Goal: Transaction & Acquisition: Purchase product/service

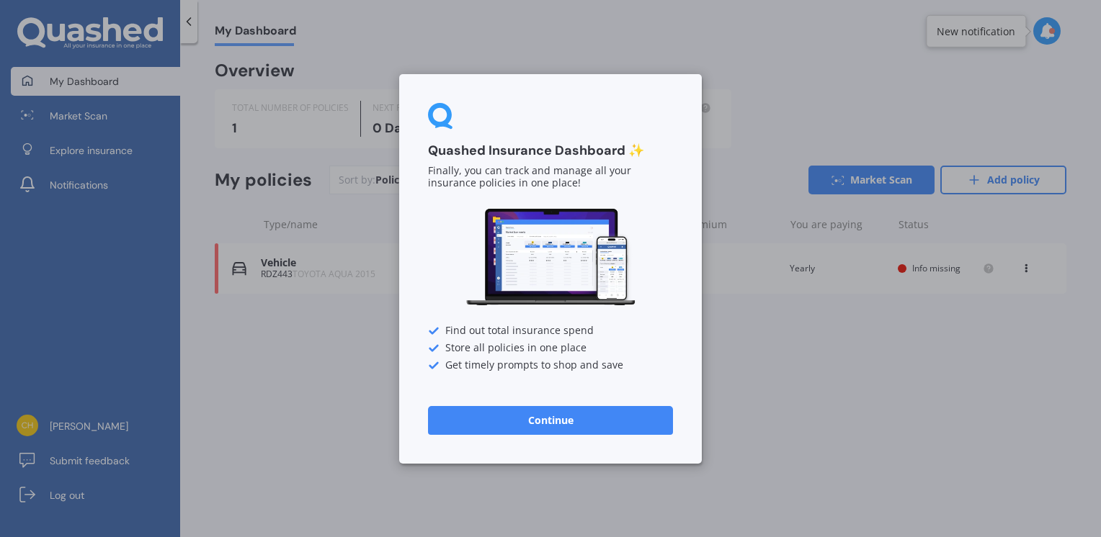
click at [561, 416] on button "Continue" at bounding box center [550, 420] width 245 height 29
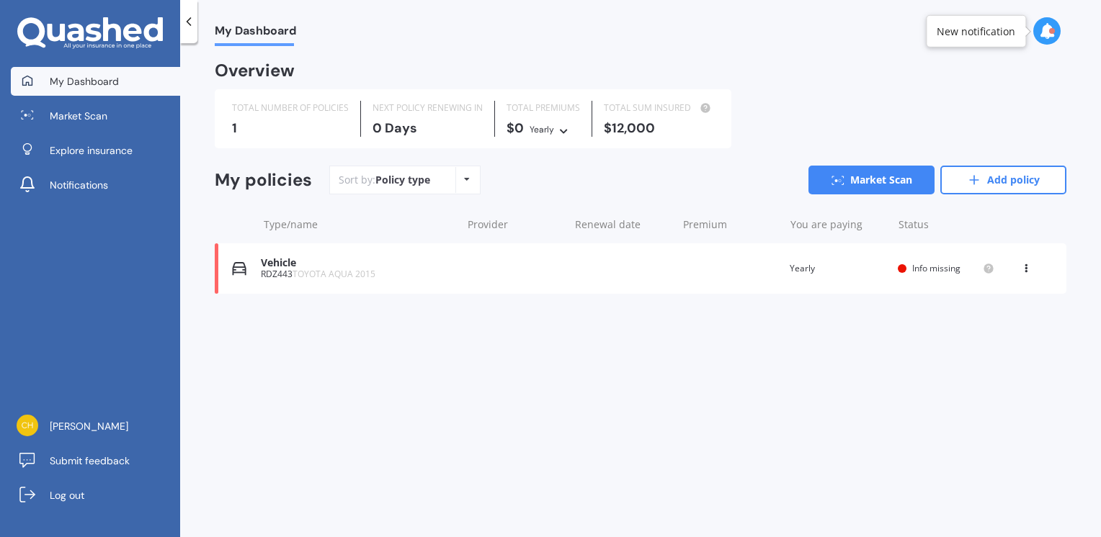
click at [413, 274] on div "RDZ443 TOYOTA AQUA 2015" at bounding box center [357, 274] width 193 height 10
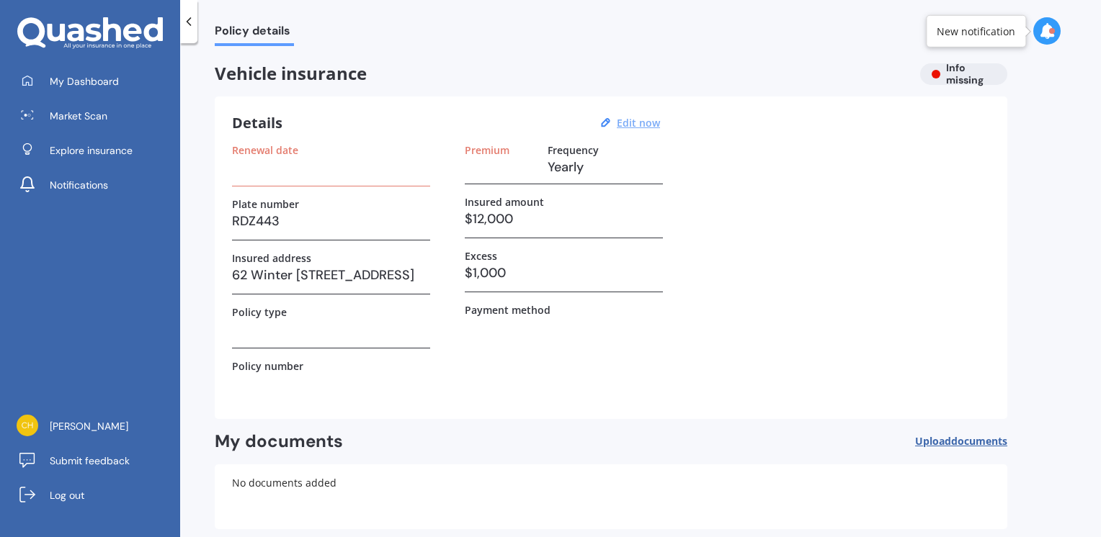
click at [654, 120] on u "Edit now" at bounding box center [638, 123] width 43 height 14
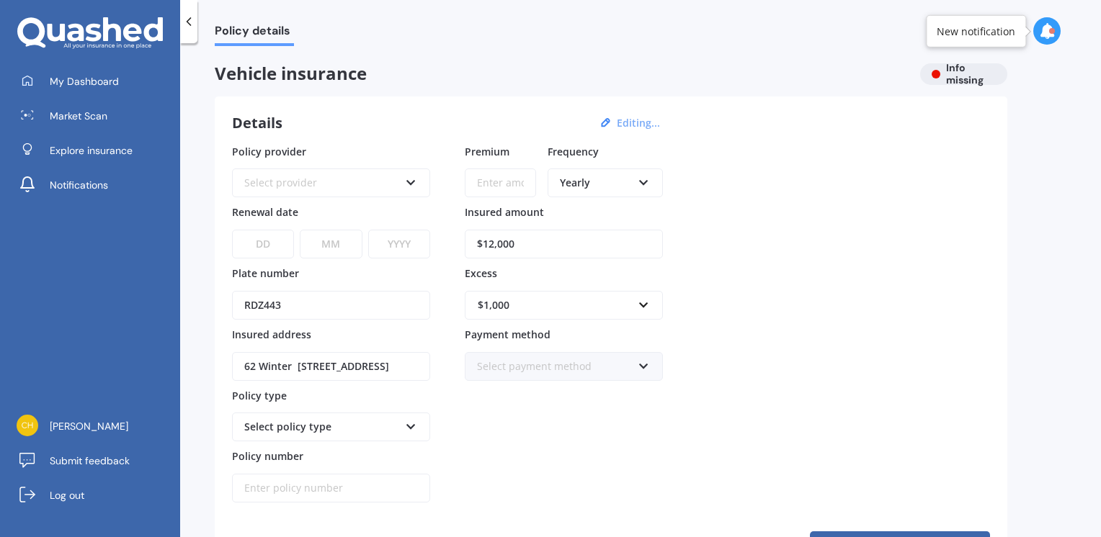
click at [276, 239] on select "DD 01 02 03 04 05 06 07 08 09 10 11 12 13 14 15 16 17 18 19 20 21 22 23 24 25 2…" at bounding box center [263, 244] width 62 height 29
click at [1046, 210] on div "Policy details Vehicle insurance Info missing Details Editing... Policy provide…" at bounding box center [640, 293] width 921 height 494
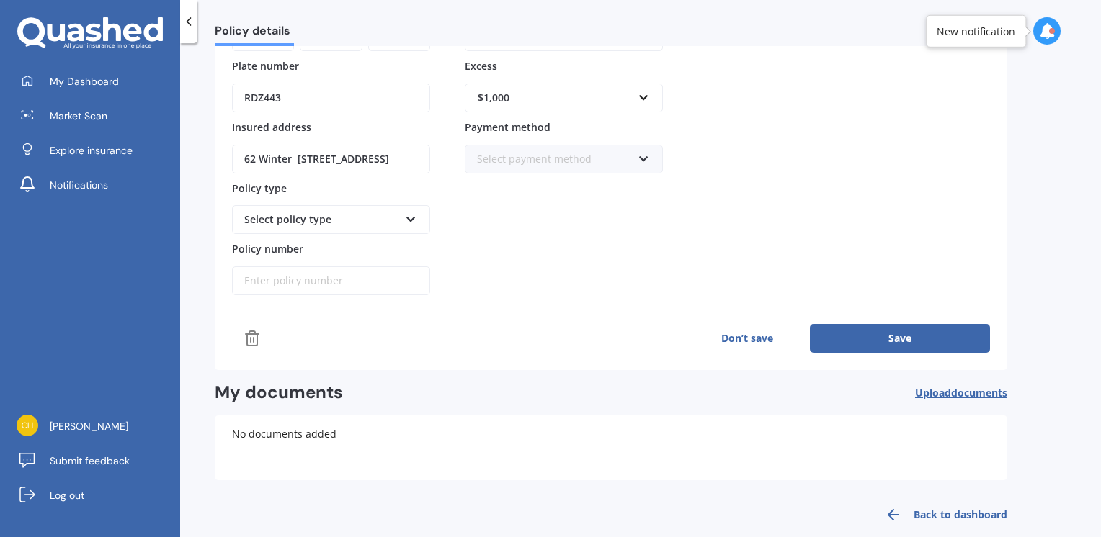
scroll to position [216, 0]
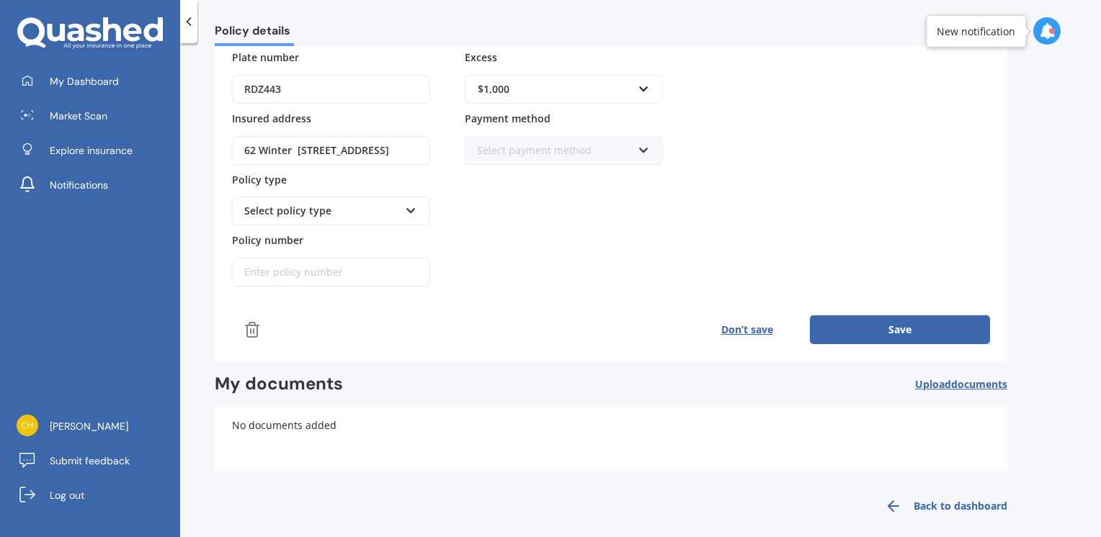
click at [409, 205] on icon at bounding box center [411, 208] width 12 height 10
click at [413, 205] on icon at bounding box center [411, 208] width 12 height 10
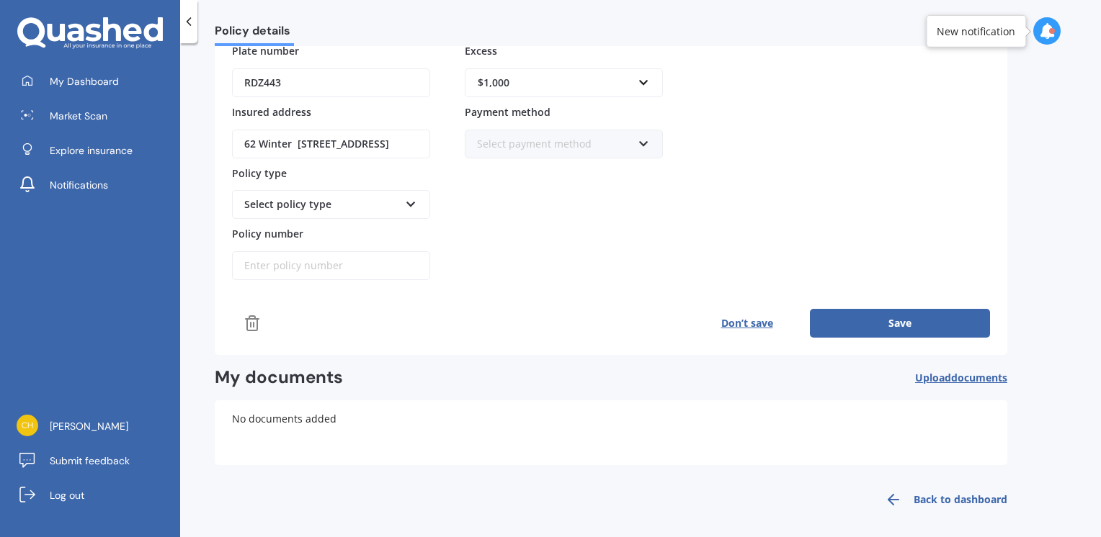
scroll to position [225, 0]
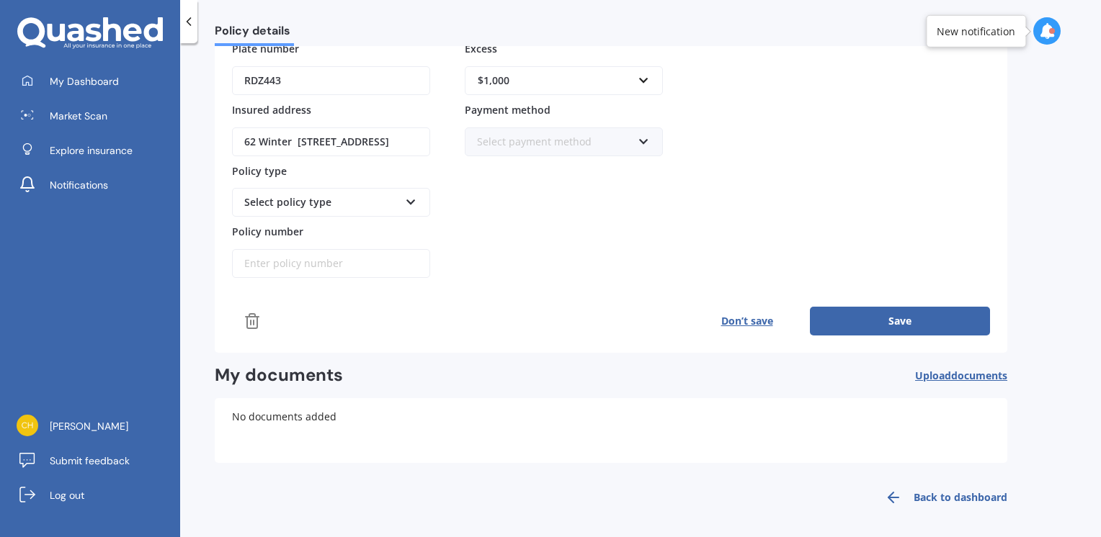
click at [949, 485] on link "Back to dashboard" at bounding box center [941, 497] width 131 height 35
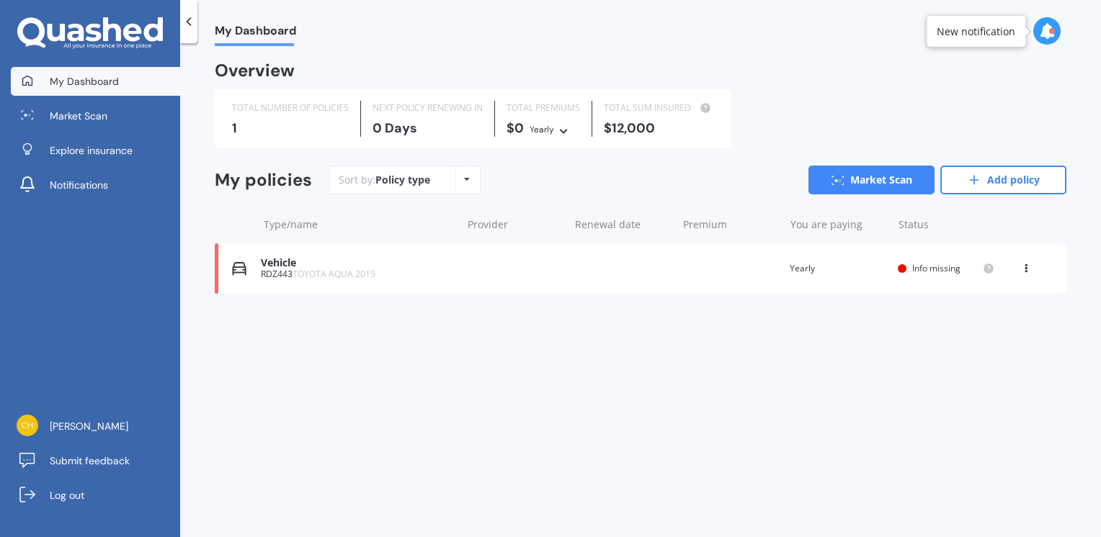
click at [464, 178] on icon at bounding box center [467, 179] width 6 height 9
click at [456, 208] on span "Policy type" at bounding box center [440, 212] width 55 height 14
click at [132, 109] on link "Market Scan" at bounding box center [95, 116] width 169 height 29
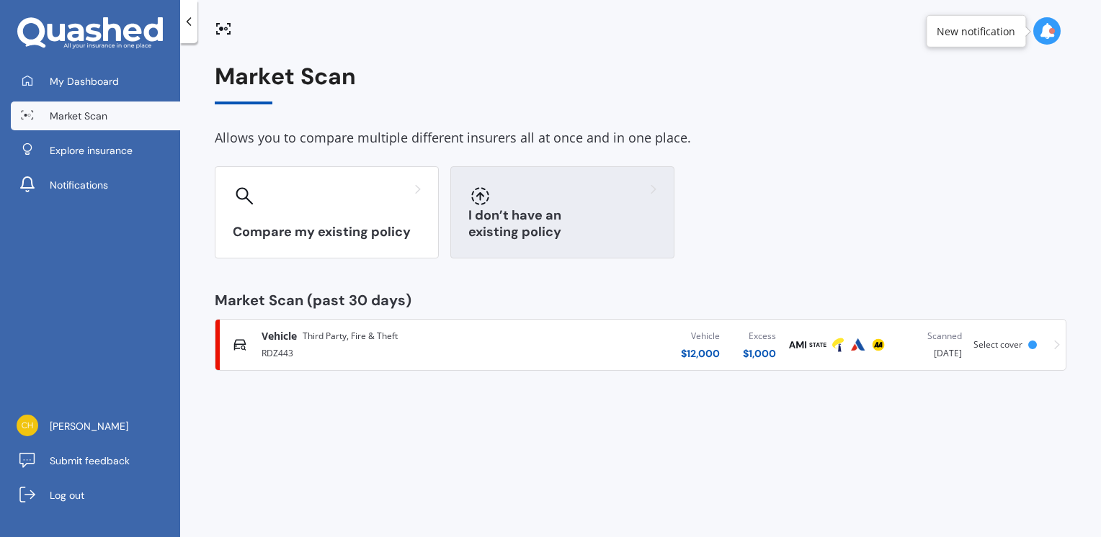
click at [589, 200] on div at bounding box center [562, 195] width 188 height 23
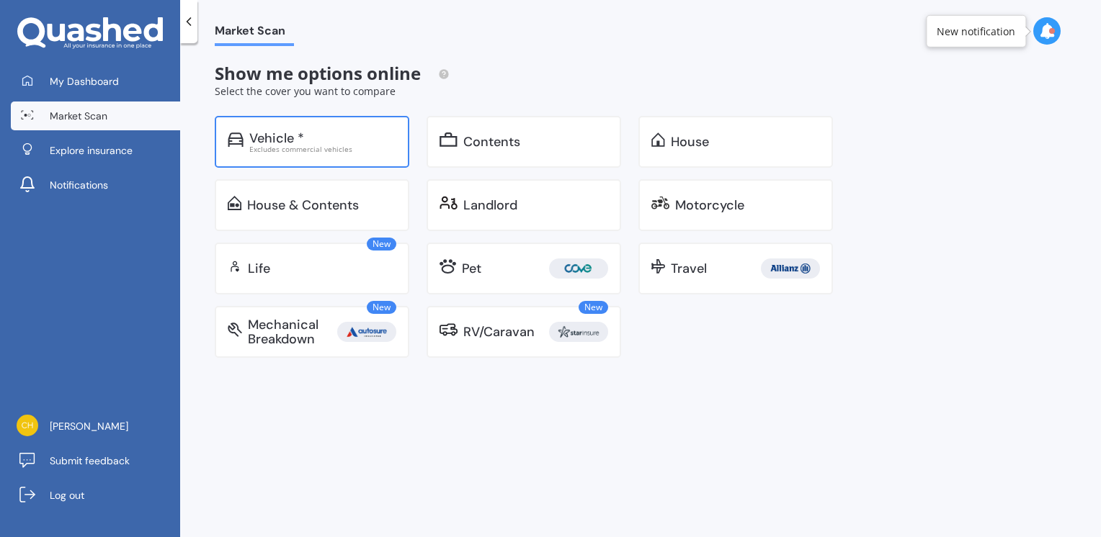
click at [346, 136] on div "Vehicle *" at bounding box center [322, 138] width 147 height 14
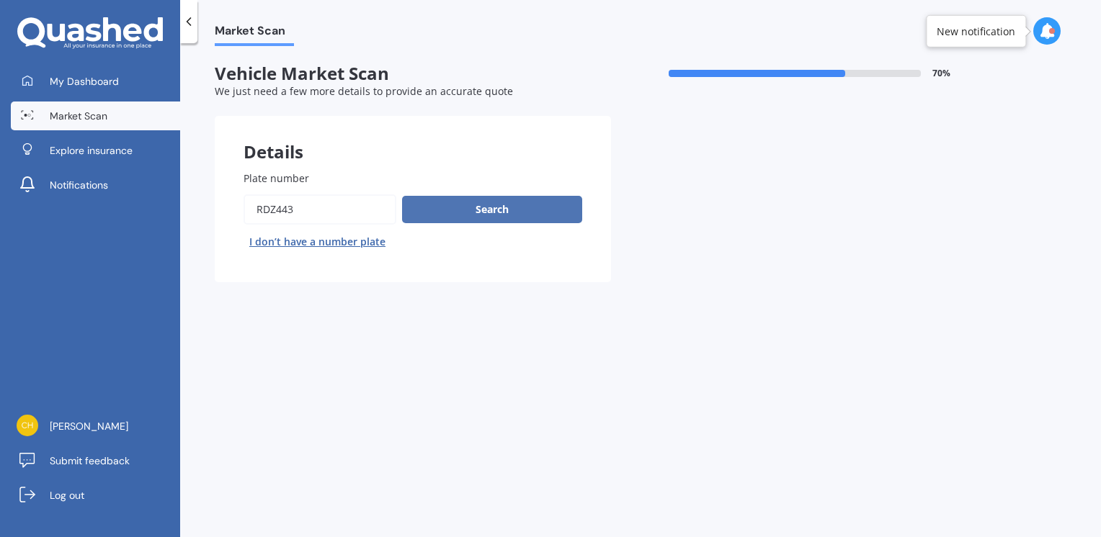
click at [518, 207] on button "Search" at bounding box center [492, 209] width 180 height 27
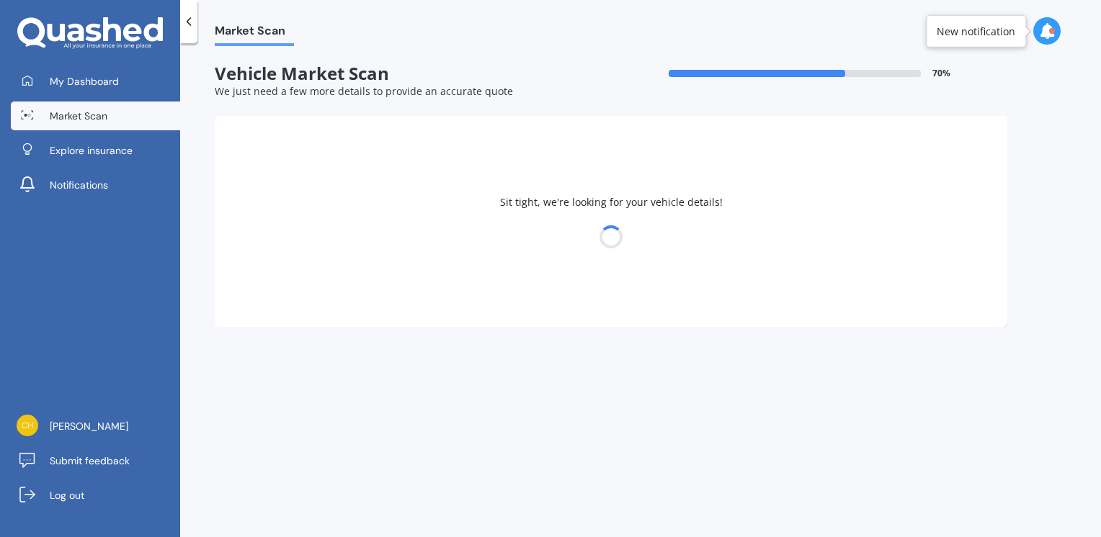
select select "TOYOTA"
select select "AQUA"
select select "29"
select select "08"
select select "1952"
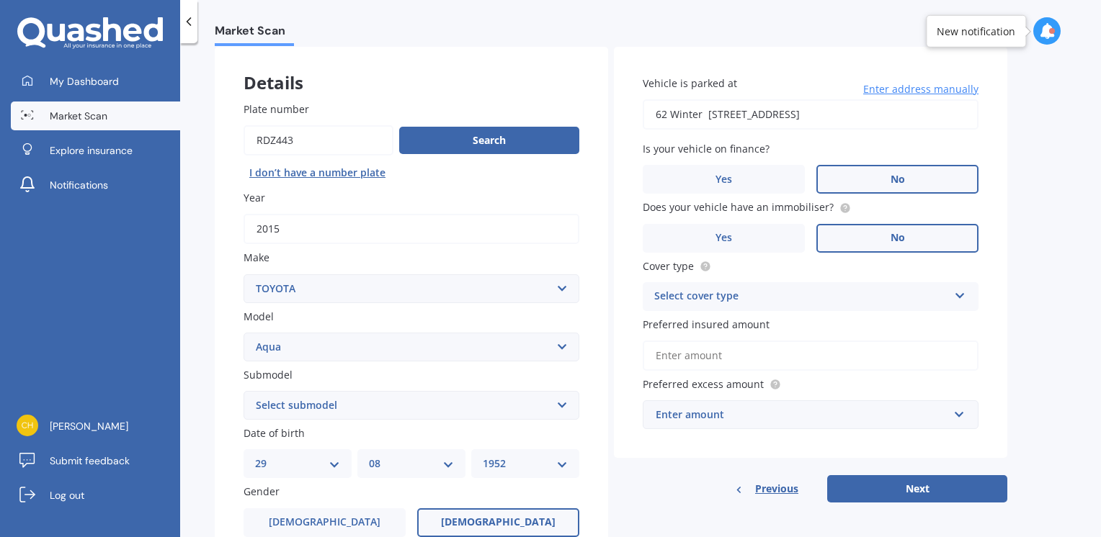
scroll to position [22, 0]
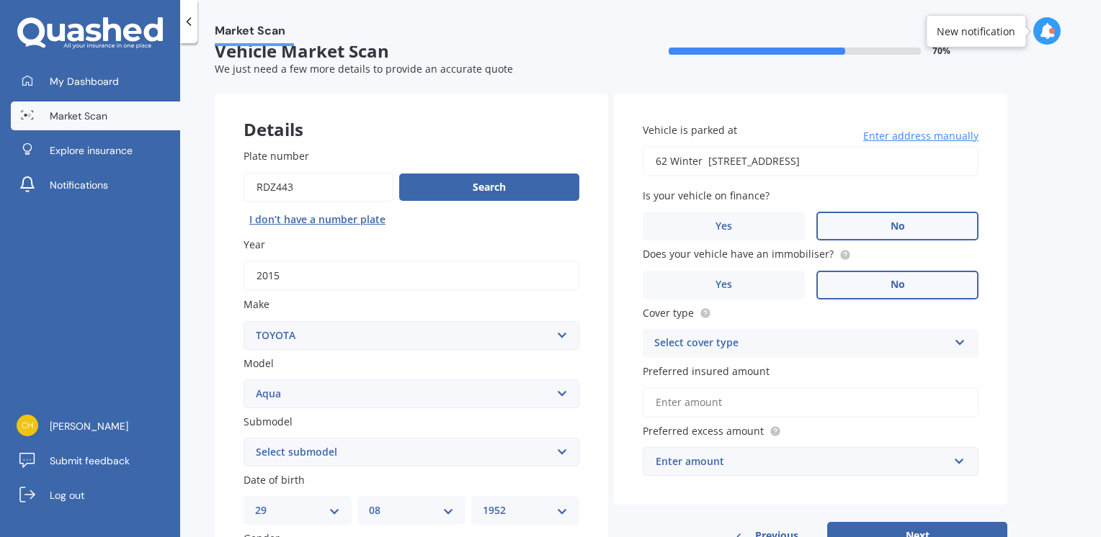
click at [960, 340] on icon at bounding box center [960, 340] width 12 height 10
click at [836, 368] on div "Comprehensive" at bounding box center [810, 372] width 334 height 26
click at [754, 400] on input "Preferred insured amount" at bounding box center [811, 403] width 336 height 30
type input "$12,000"
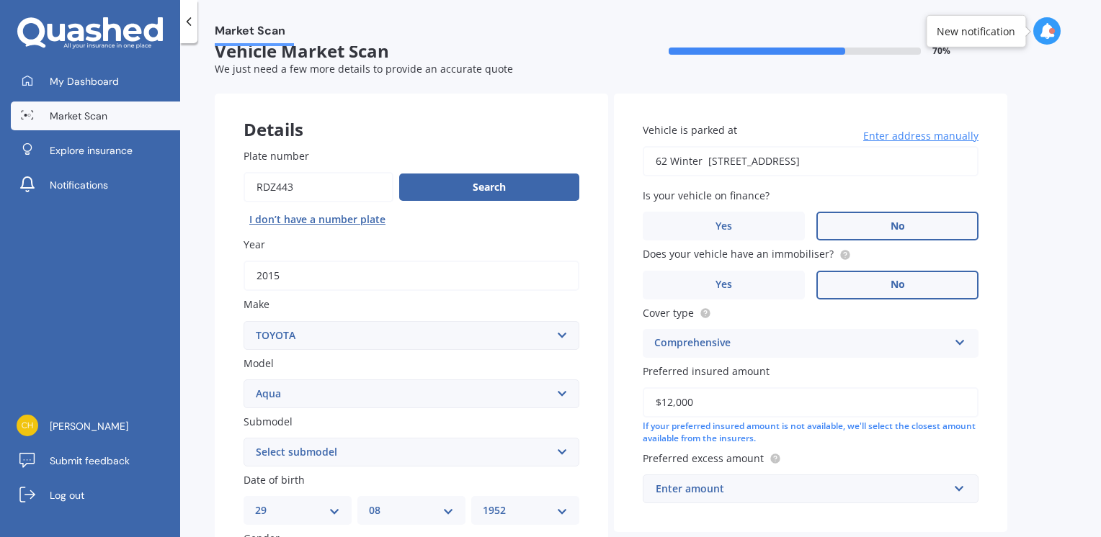
scroll to position [166, 0]
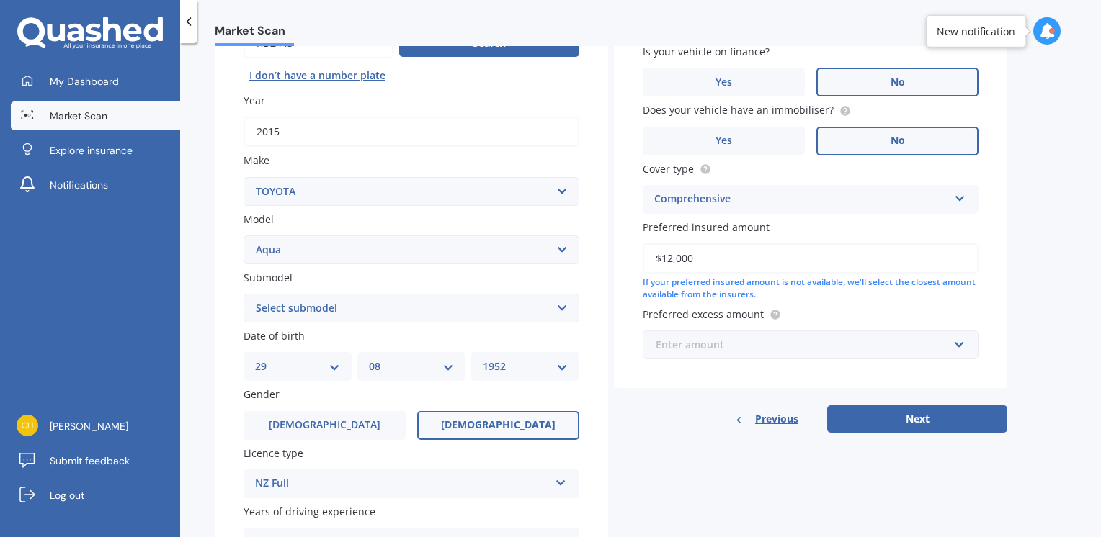
click at [957, 351] on input "text" at bounding box center [805, 344] width 323 height 27
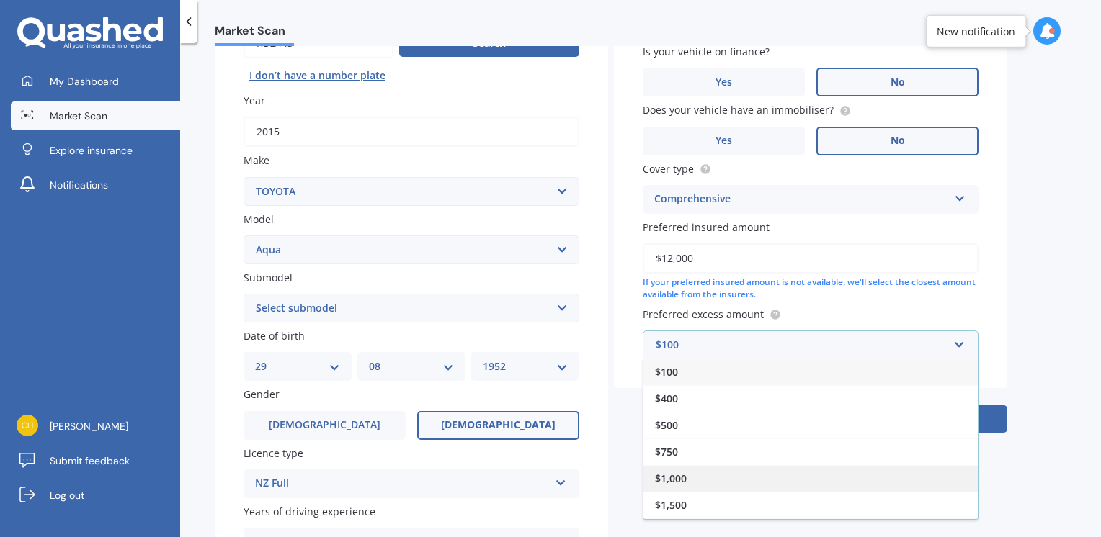
click at [684, 473] on span "$1,000" at bounding box center [671, 479] width 32 height 14
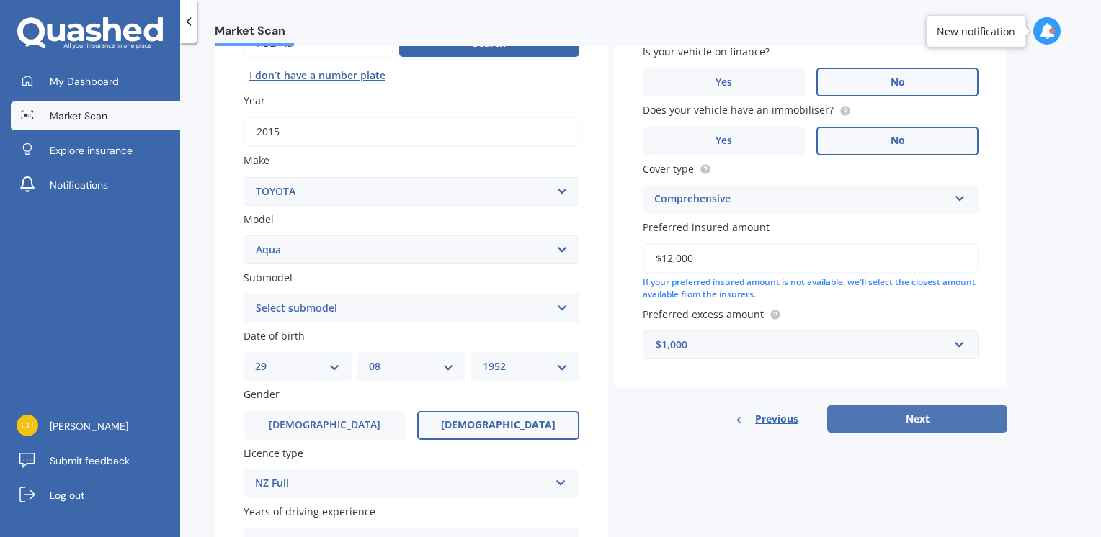
click at [921, 416] on button "Next" at bounding box center [917, 419] width 180 height 27
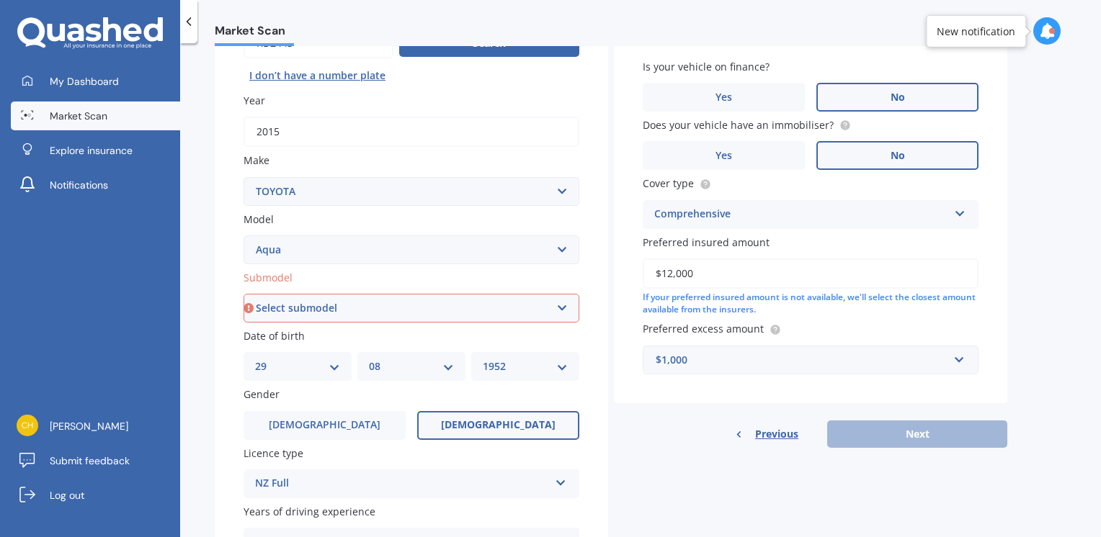
click at [563, 304] on select "Select submodel (All Other) Hatchback Hybrid" at bounding box center [411, 308] width 336 height 29
select select "HYBRID"
click at [243, 294] on select "Select submodel (All Other) Hatchback Hybrid" at bounding box center [411, 308] width 336 height 29
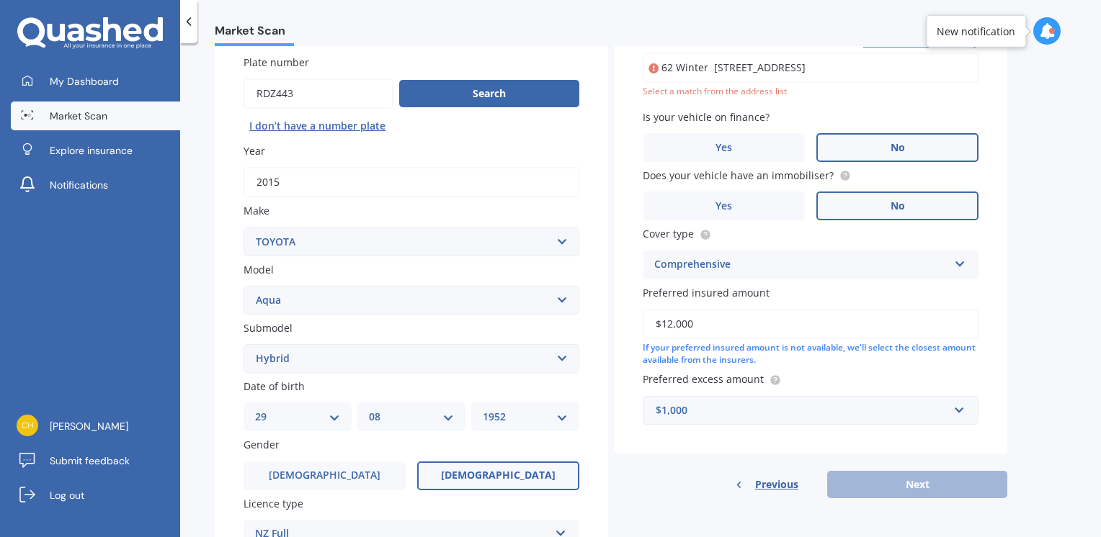
scroll to position [98, 0]
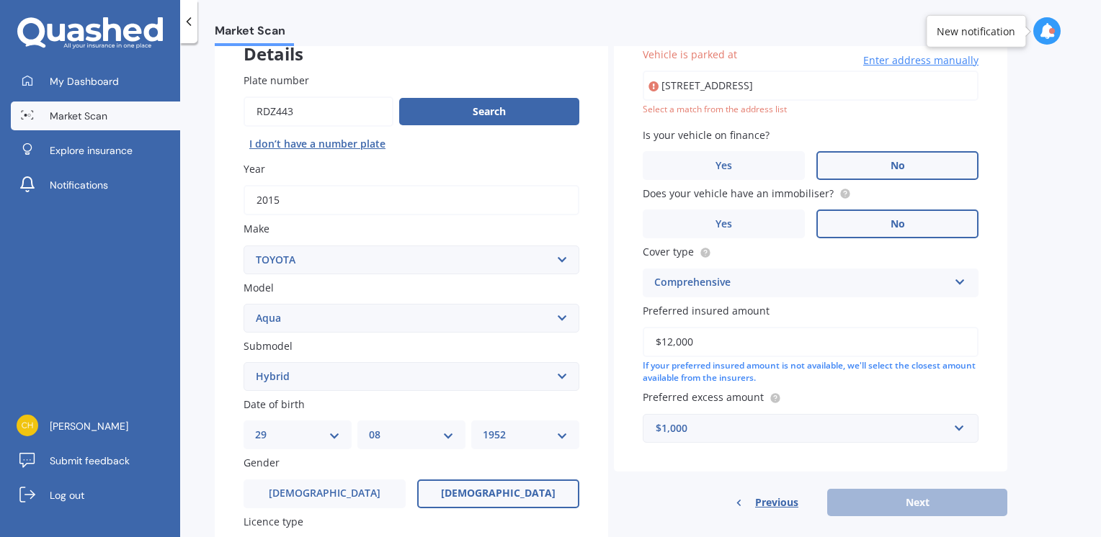
type input "62 Winter Street, Ashburton 7700"
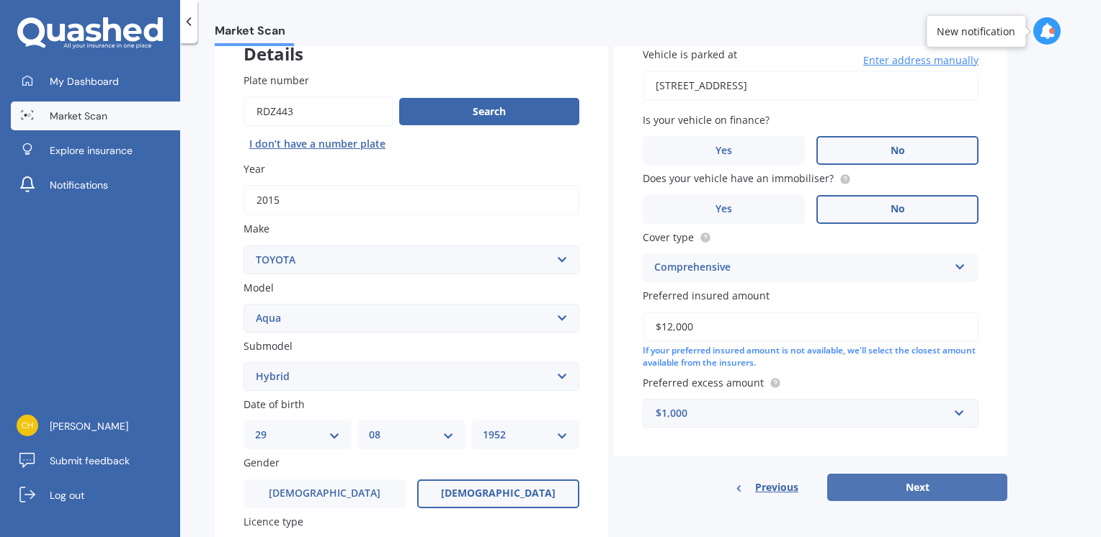
click at [914, 480] on button "Next" at bounding box center [917, 487] width 180 height 27
select select "29"
select select "08"
select select "1952"
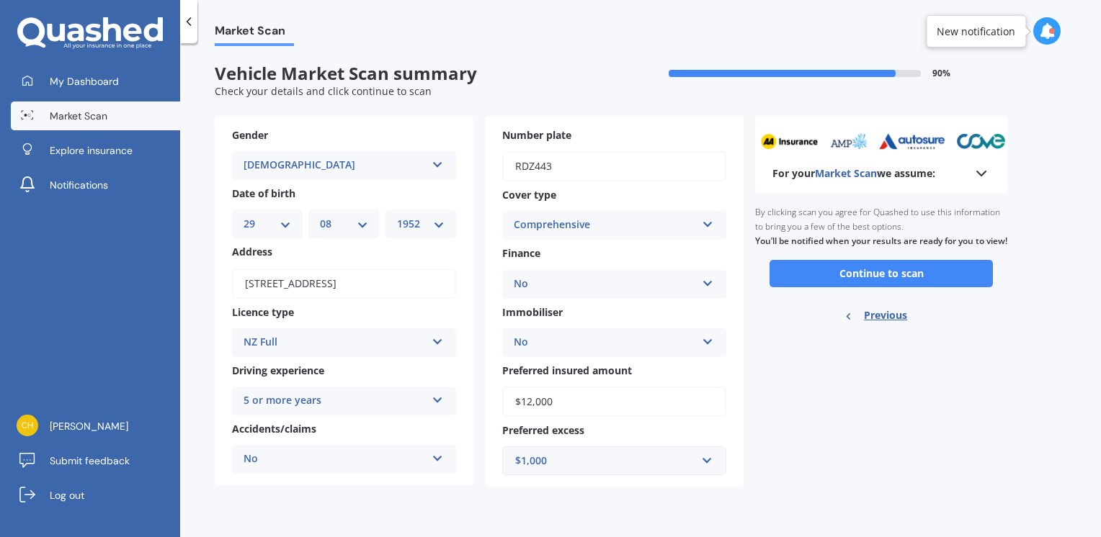
scroll to position [0, 0]
click at [931, 284] on button "Continue to scan" at bounding box center [880, 273] width 223 height 27
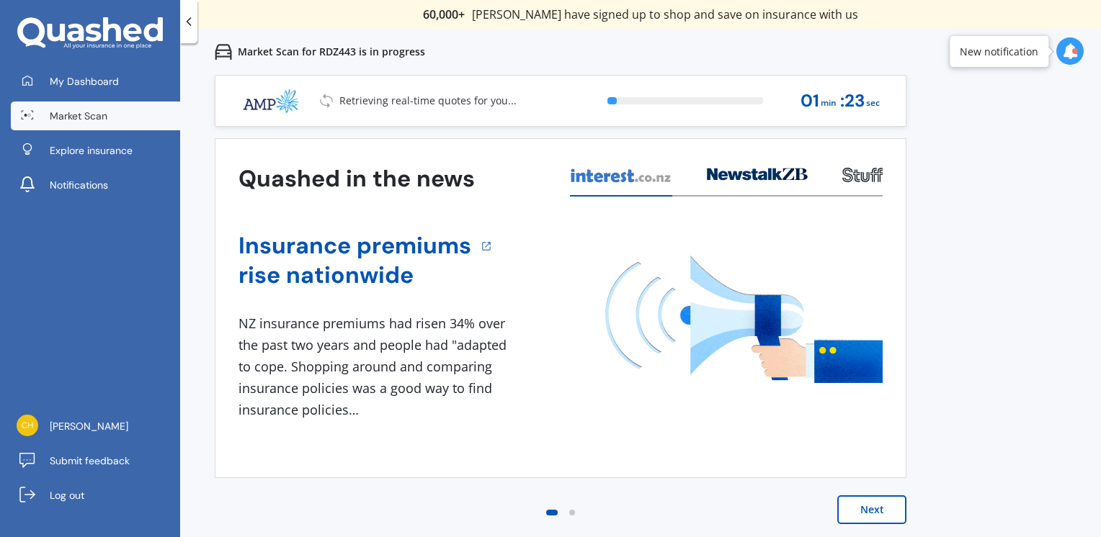
click at [870, 506] on button "Next" at bounding box center [871, 510] width 69 height 29
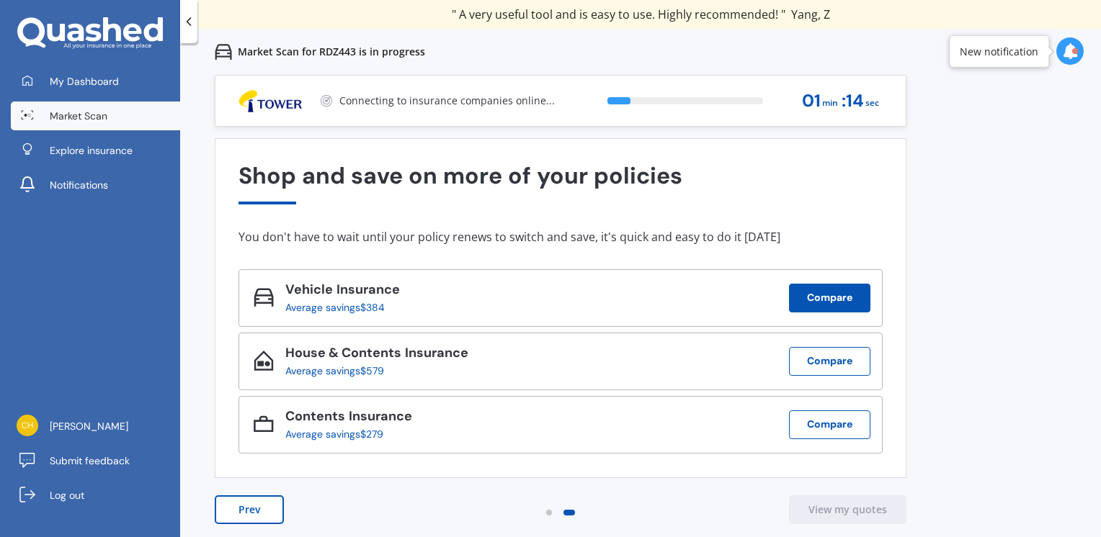
click at [839, 292] on button "Compare" at bounding box center [829, 298] width 81 height 29
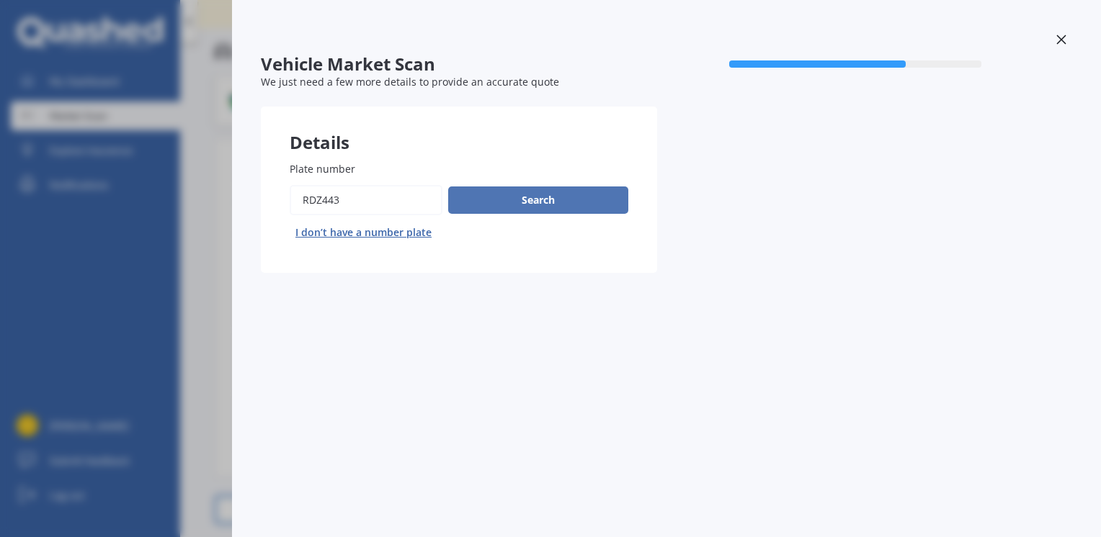
click at [553, 189] on button "Search" at bounding box center [538, 200] width 180 height 27
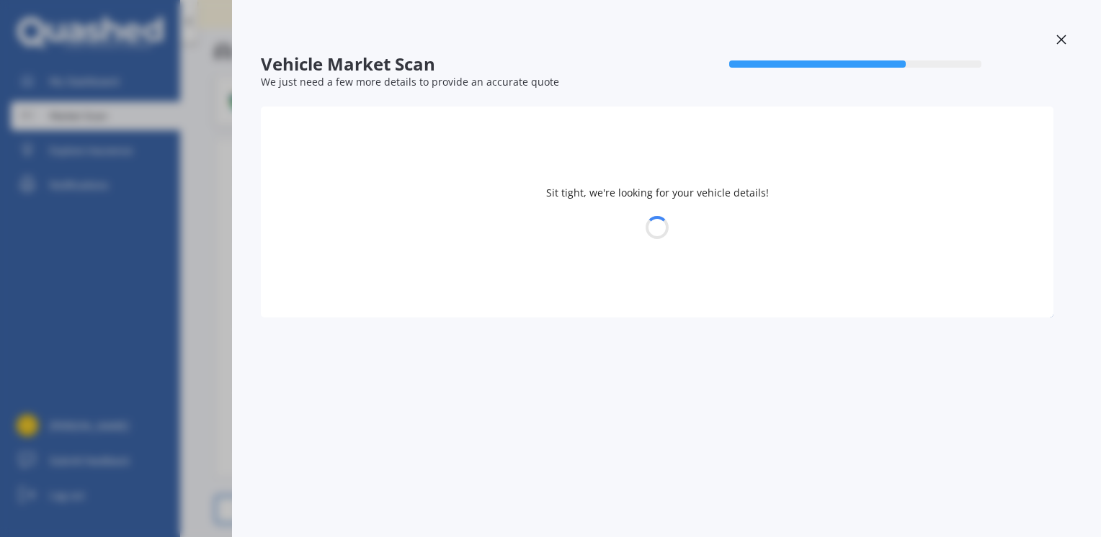
select select "TOYOTA"
select select "AQUA"
select select "29"
select select "08"
select select "1952"
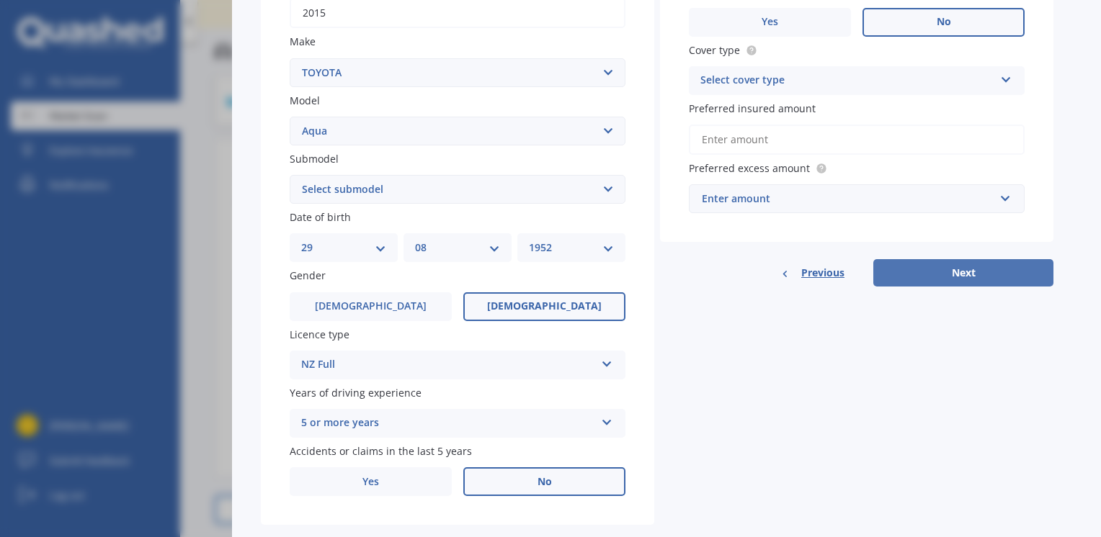
scroll to position [304, 0]
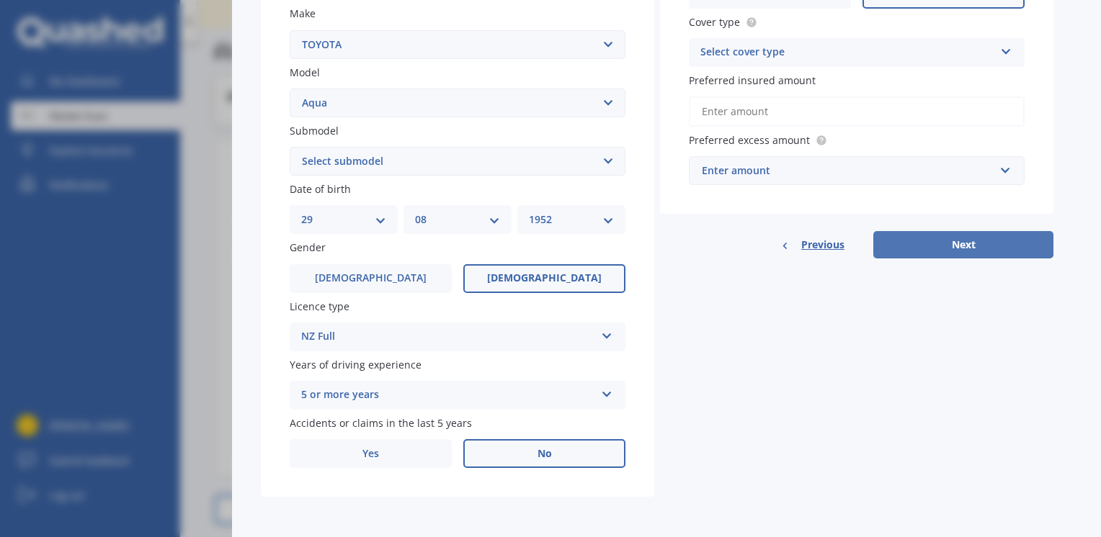
click at [944, 238] on button "Next" at bounding box center [963, 244] width 180 height 27
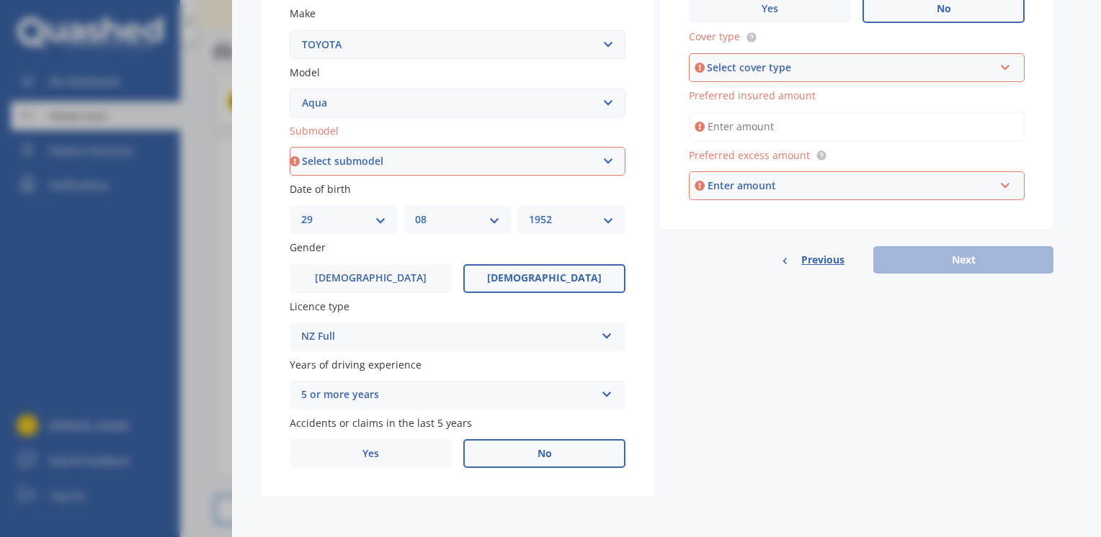
click at [790, 121] on input "Preferred insured amount" at bounding box center [857, 127] width 336 height 30
type input "$12,000"
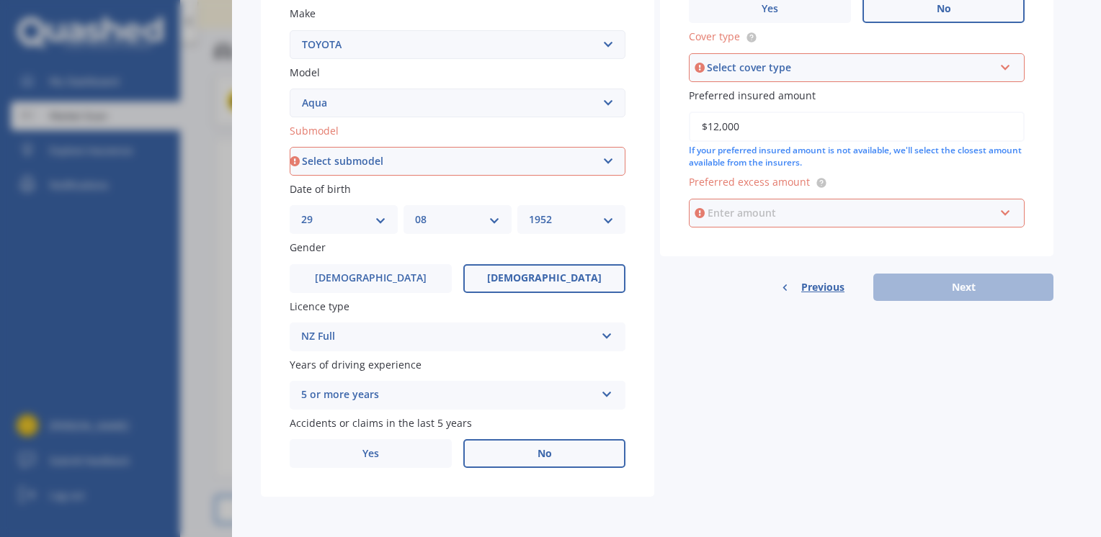
click at [1006, 216] on input "text" at bounding box center [851, 213] width 323 height 27
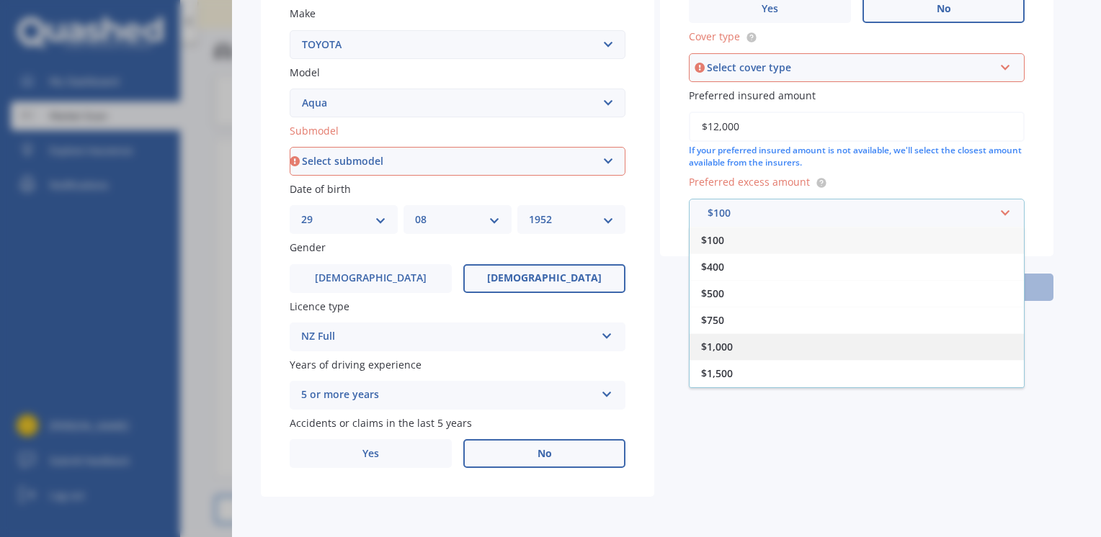
click at [726, 340] on span "$1,000" at bounding box center [717, 347] width 32 height 14
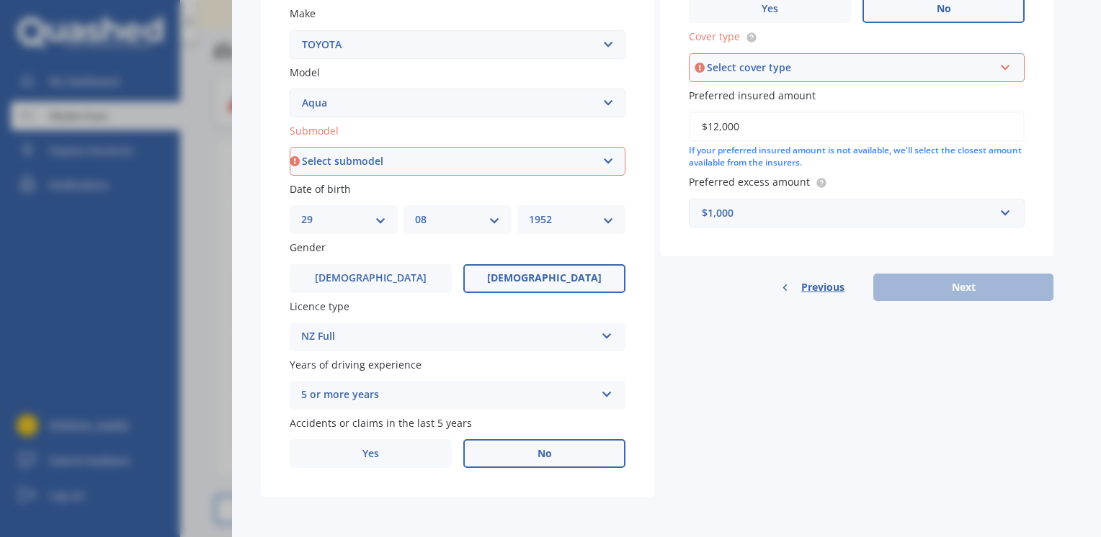
drag, startPoint x: 608, startPoint y: 161, endPoint x: 601, endPoint y: 158, distance: 7.5
click at [608, 161] on select "Select submodel (All Other) Hatchback Hybrid" at bounding box center [458, 161] width 336 height 29
select select "HYBRID"
click at [290, 147] on select "Select submodel (All Other) Hatchback Hybrid" at bounding box center [458, 161] width 336 height 29
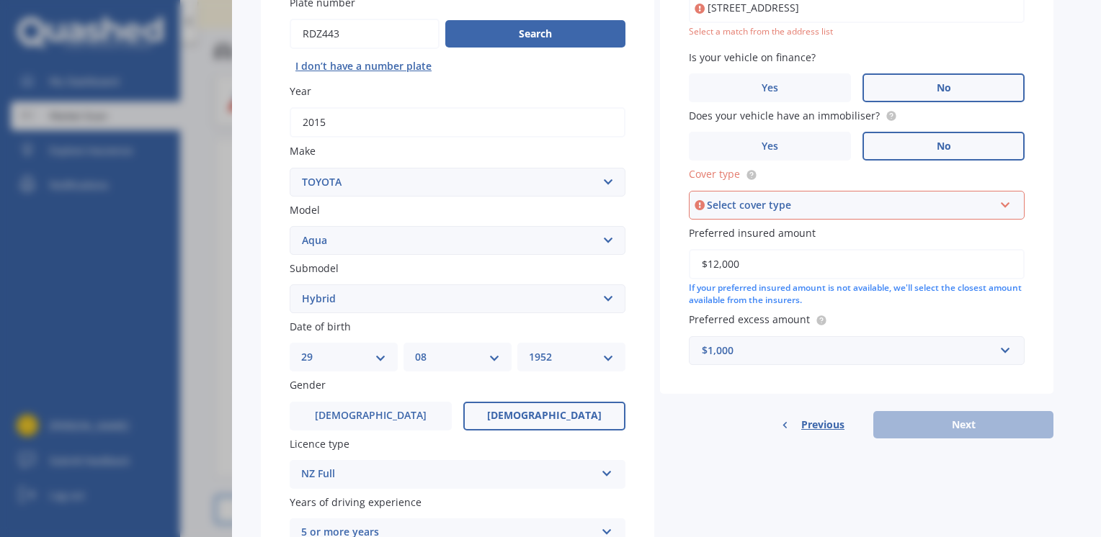
scroll to position [135, 0]
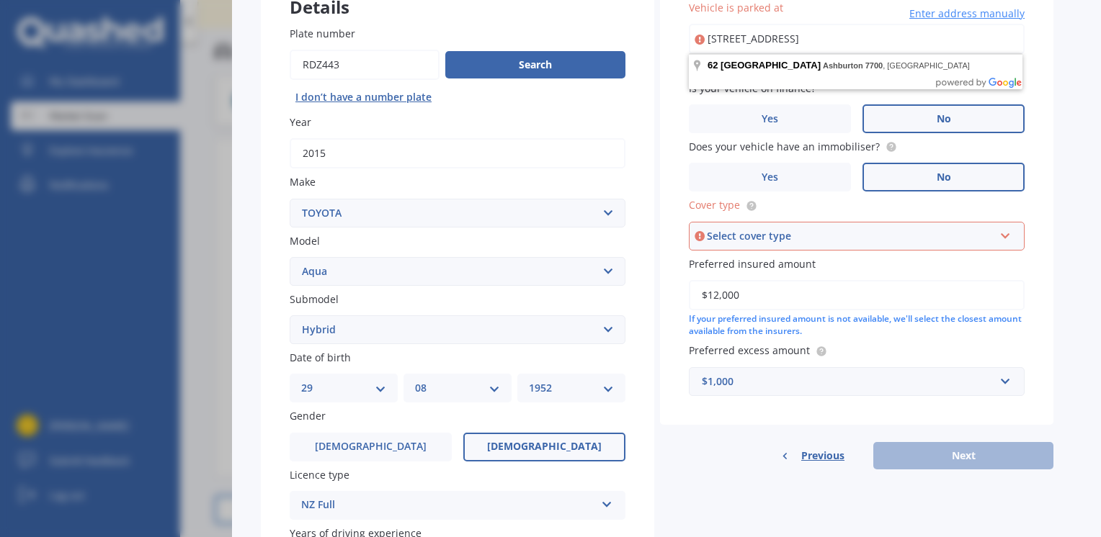
click at [1006, 229] on icon at bounding box center [1005, 233] width 12 height 10
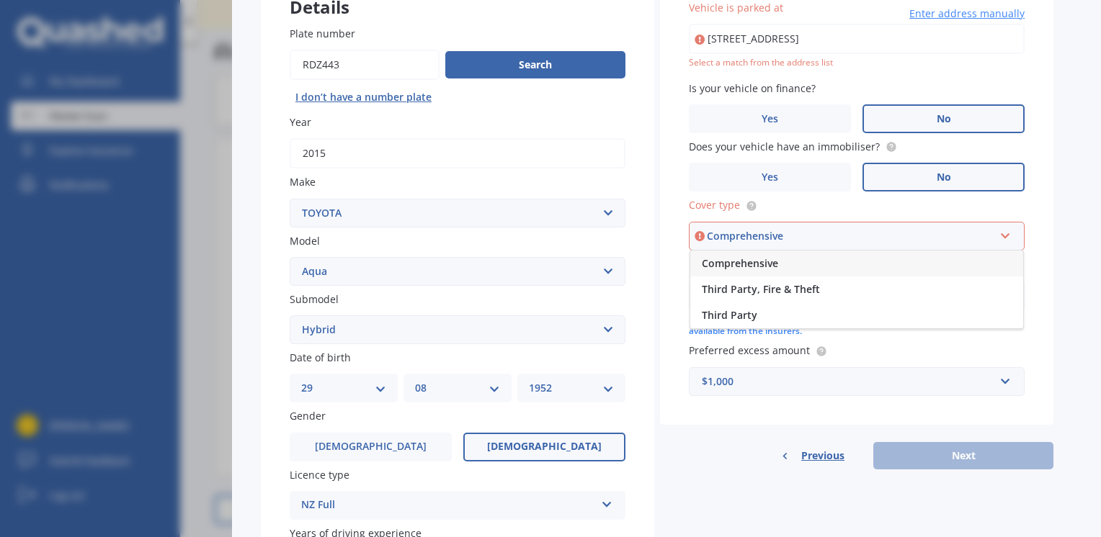
click at [754, 251] on div "Comprehensive" at bounding box center [856, 264] width 333 height 26
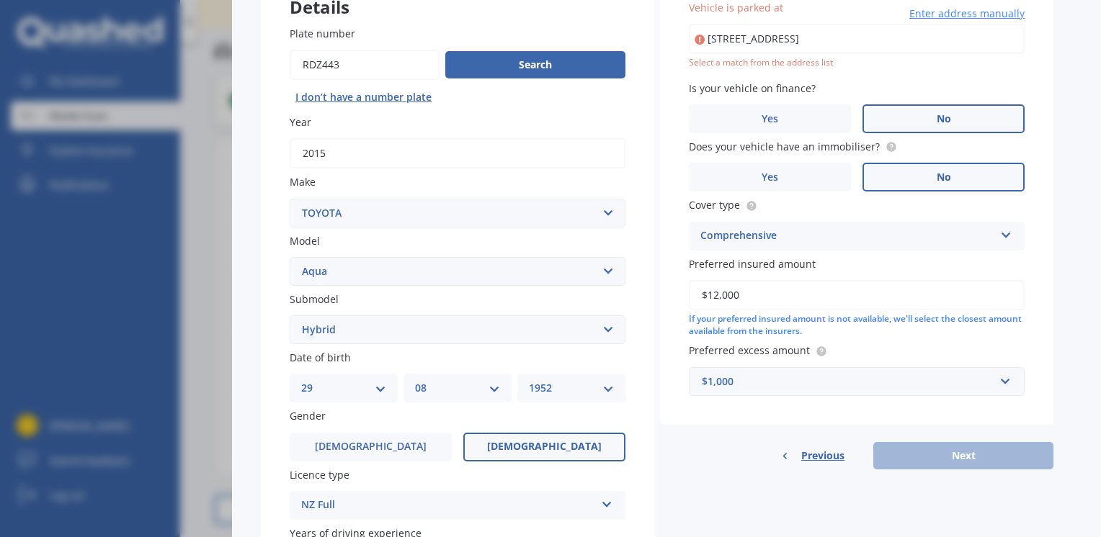
scroll to position [0, 0]
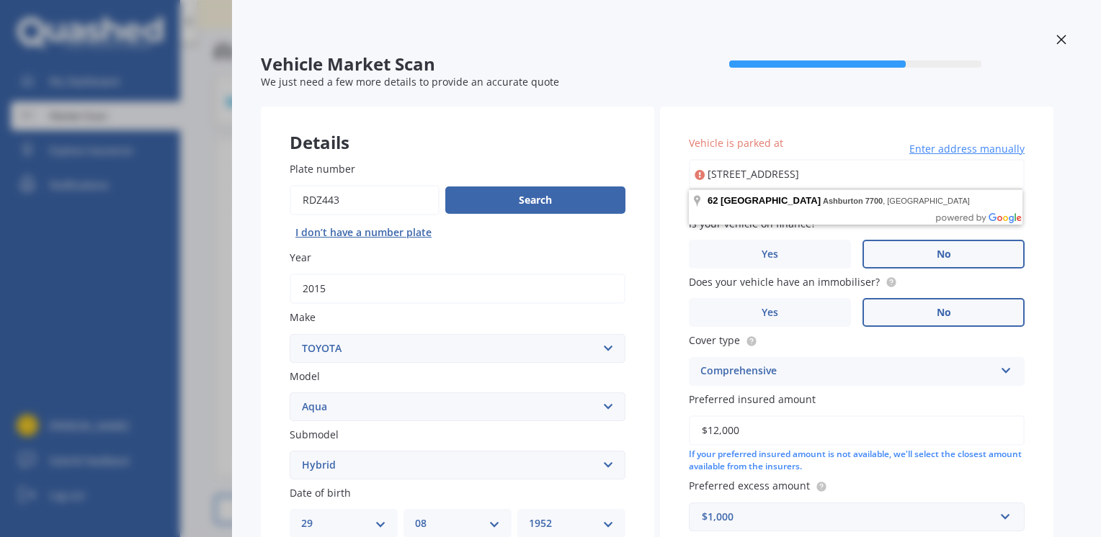
click at [928, 175] on input "62 Winter Street, Ashburton 7700" at bounding box center [857, 174] width 336 height 30
type input "62 Winter Street, Ashburton 7700"
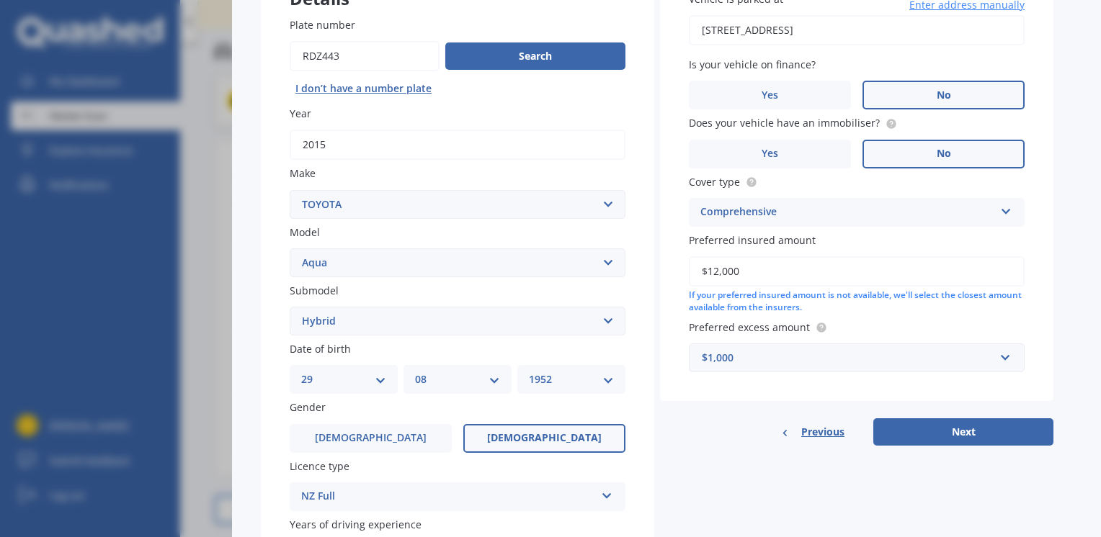
scroll to position [288, 0]
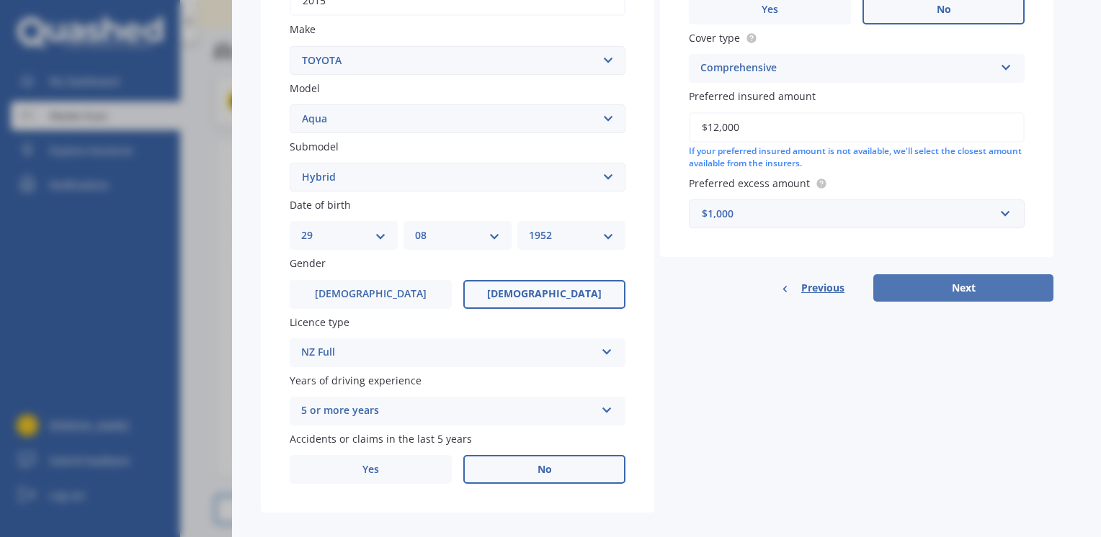
click at [966, 280] on button "Next" at bounding box center [963, 287] width 180 height 27
select select "29"
select select "08"
select select "1952"
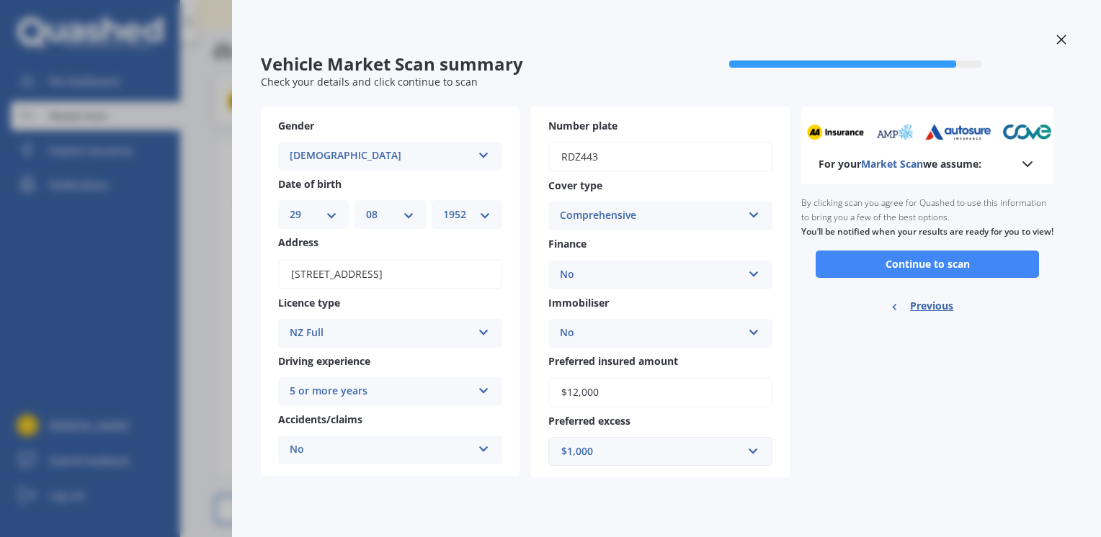
scroll to position [0, 0]
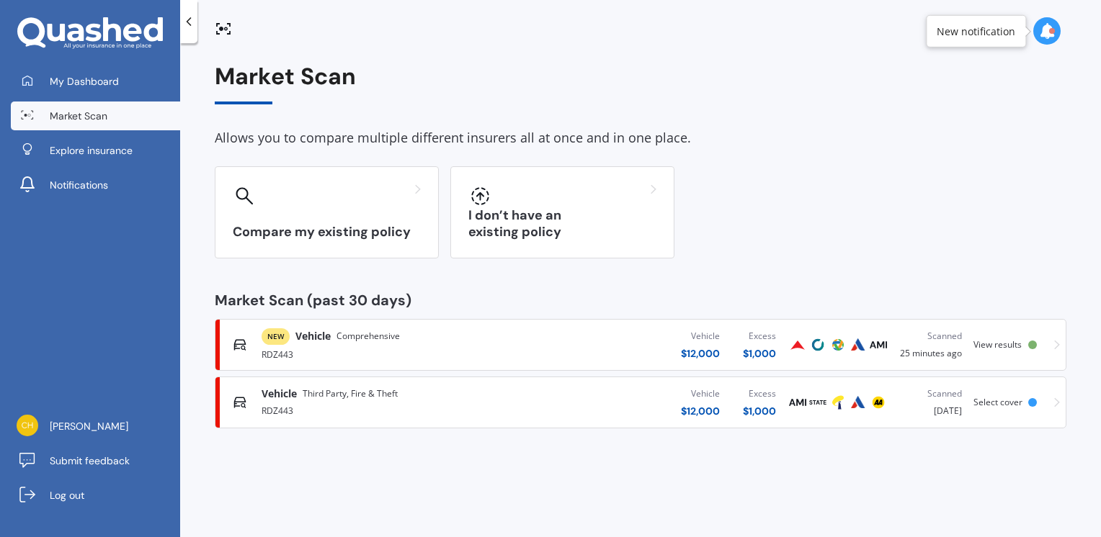
click at [393, 388] on span "Third Party, Fire & Theft" at bounding box center [350, 394] width 95 height 14
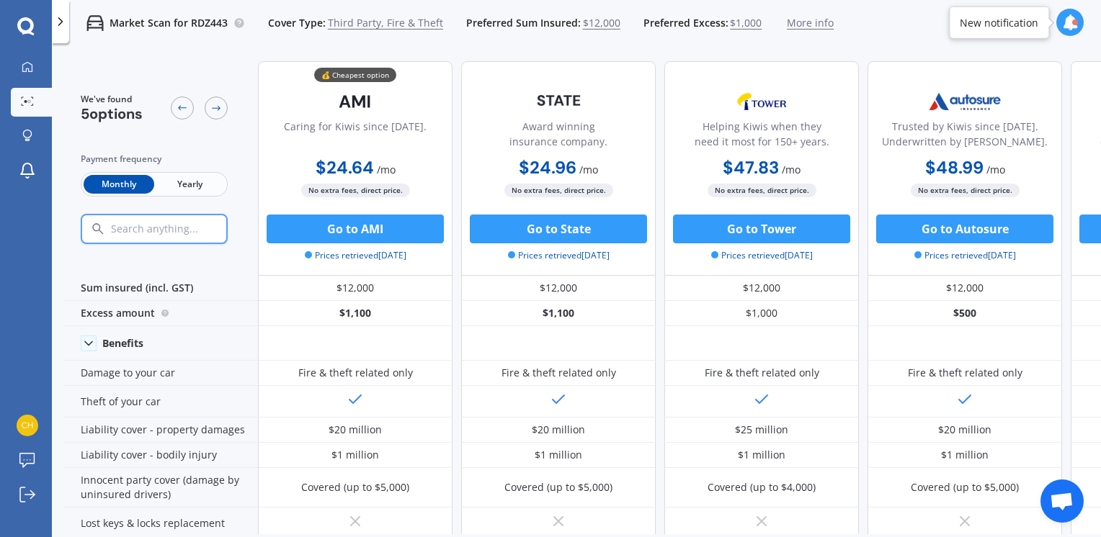
click at [207, 183] on span "Yearly" at bounding box center [189, 184] width 71 height 19
click at [313, 29] on span "Cover Type:" at bounding box center [297, 23] width 58 height 14
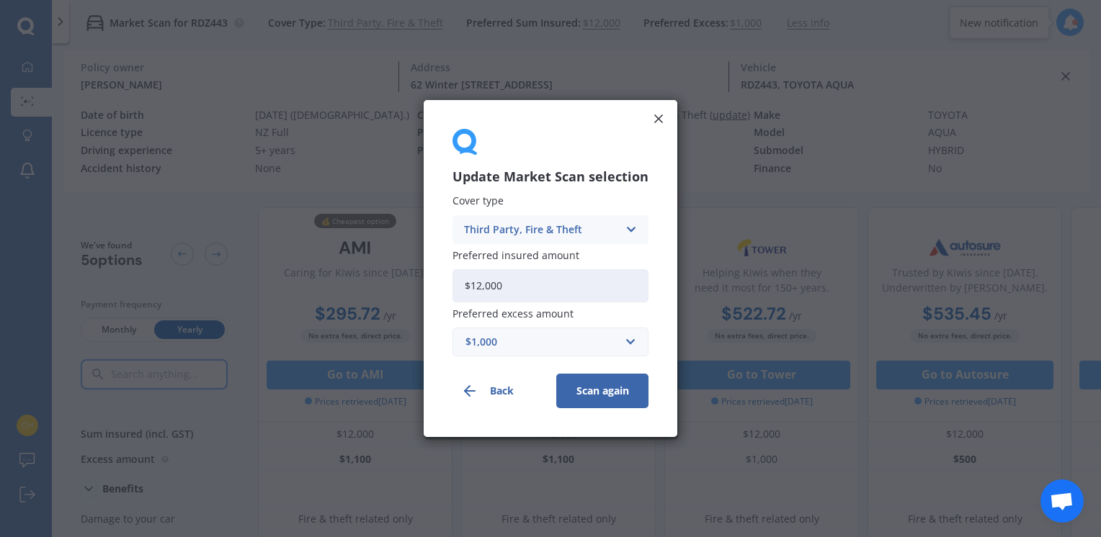
click at [633, 226] on icon at bounding box center [631, 230] width 12 height 16
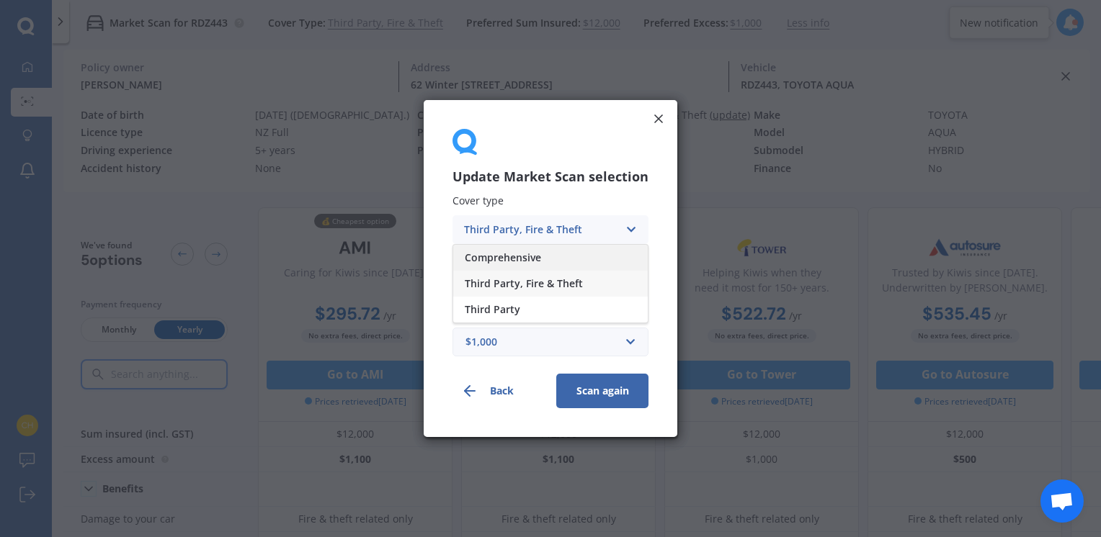
click at [539, 254] on span "Comprehensive" at bounding box center [503, 258] width 76 height 10
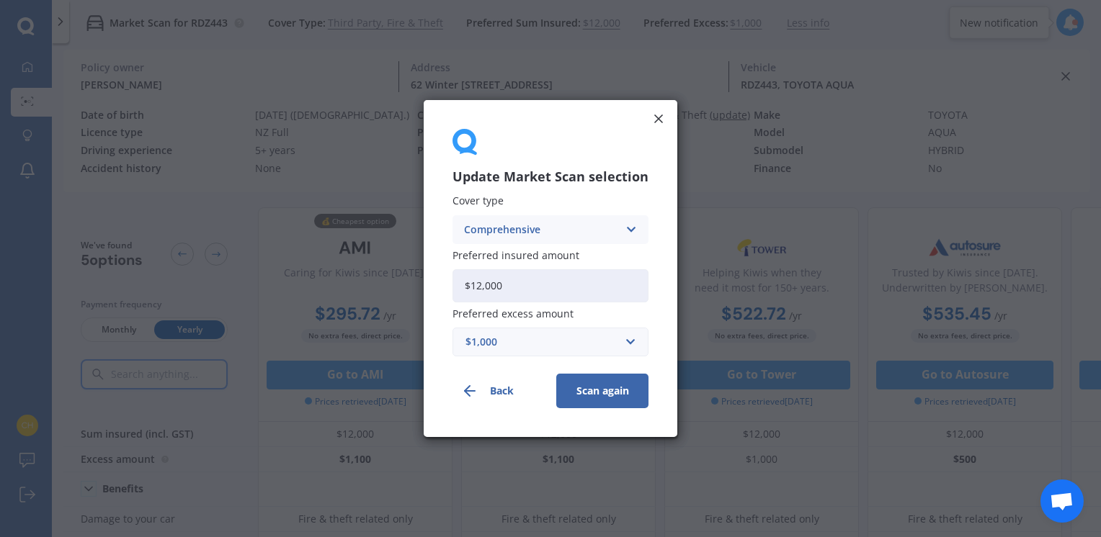
click at [615, 390] on button "Scan again" at bounding box center [602, 391] width 92 height 35
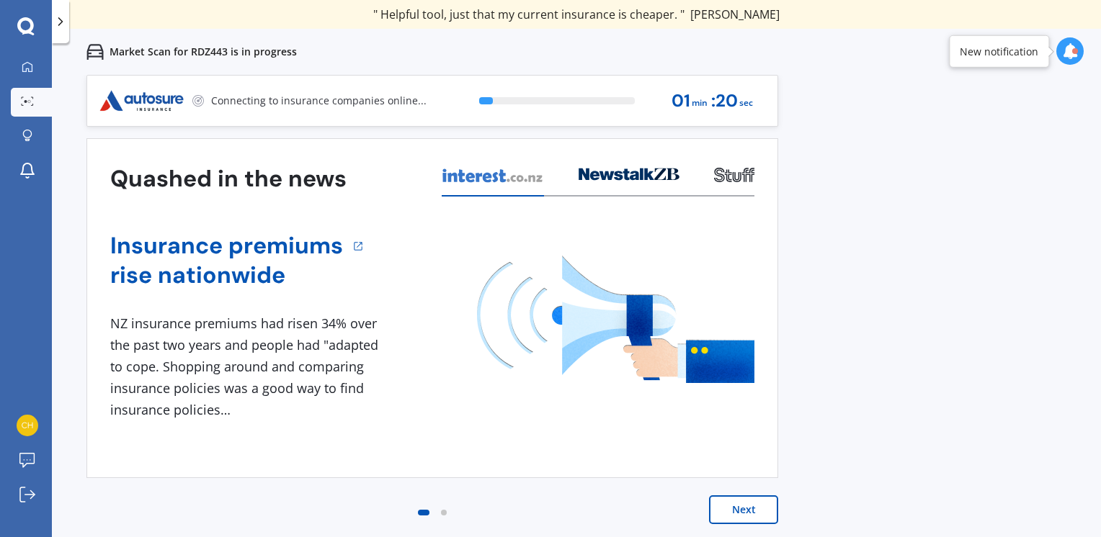
click at [746, 511] on button "Next" at bounding box center [743, 510] width 69 height 29
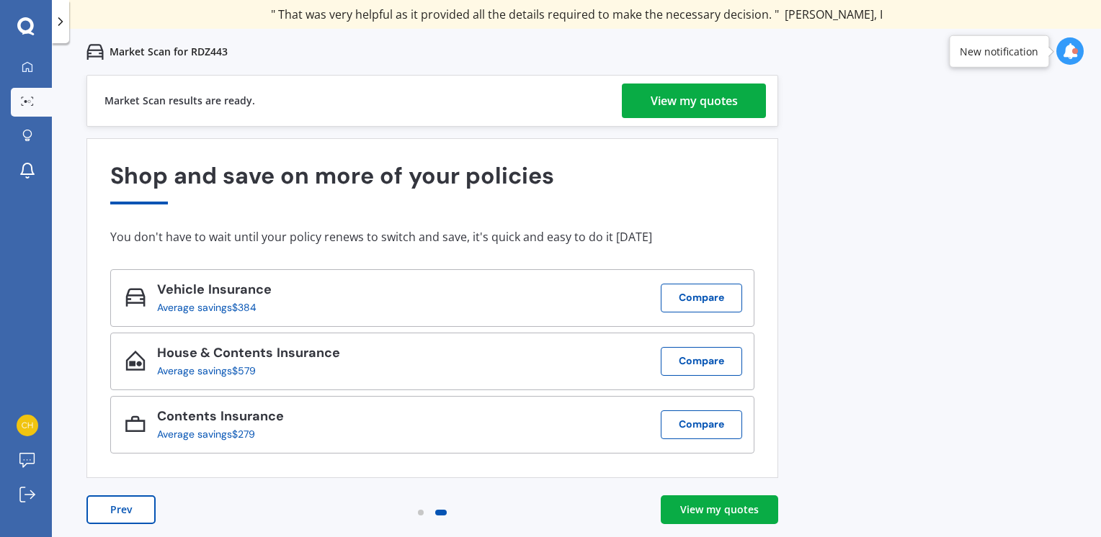
click at [699, 102] on div "View my quotes" at bounding box center [693, 101] width 87 height 35
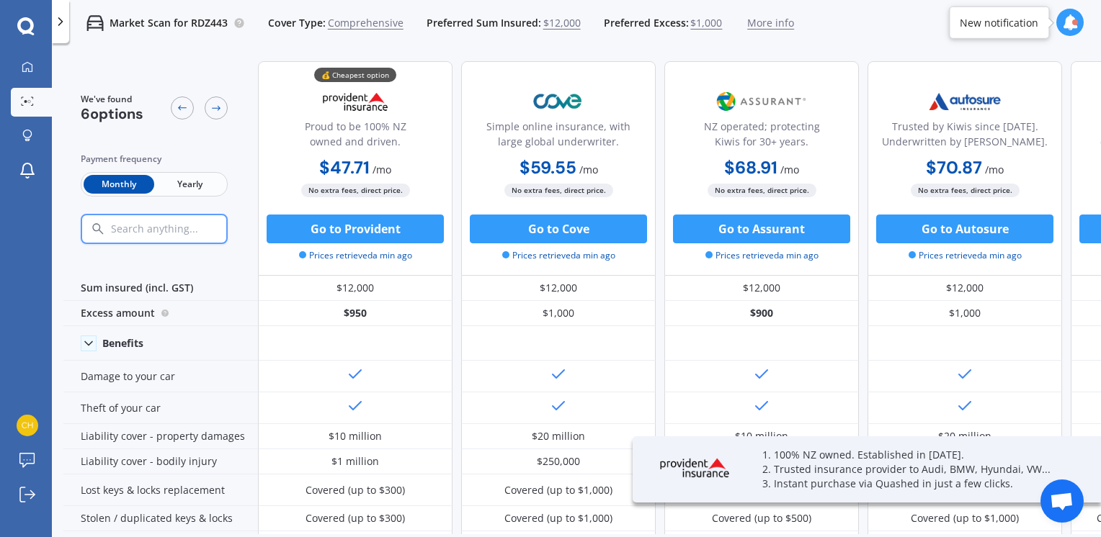
click at [198, 183] on span "Yearly" at bounding box center [189, 184] width 71 height 19
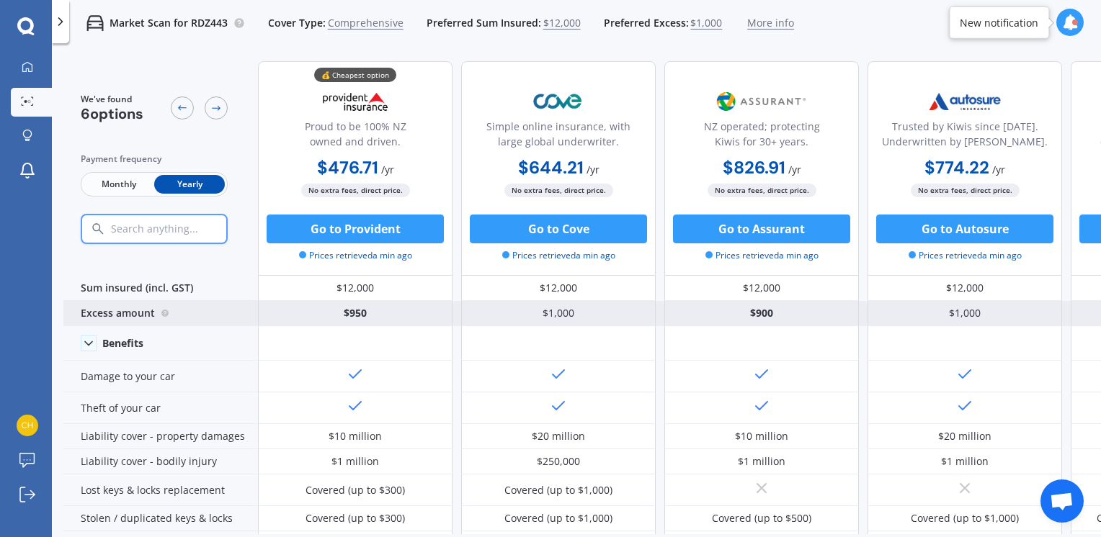
click at [383, 304] on div "$950" at bounding box center [355, 313] width 195 height 25
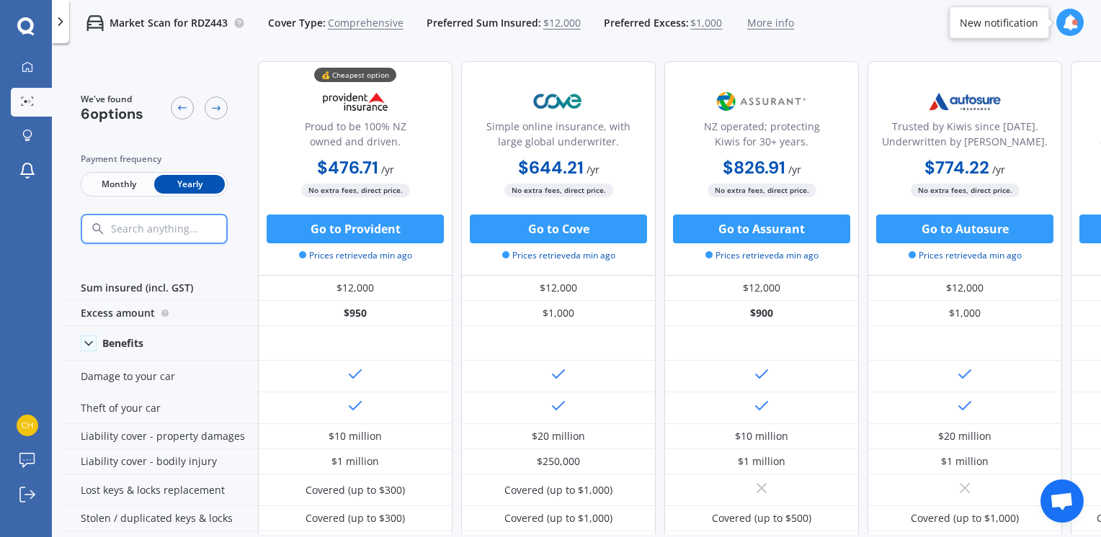
click at [1067, 20] on icon at bounding box center [1070, 22] width 16 height 16
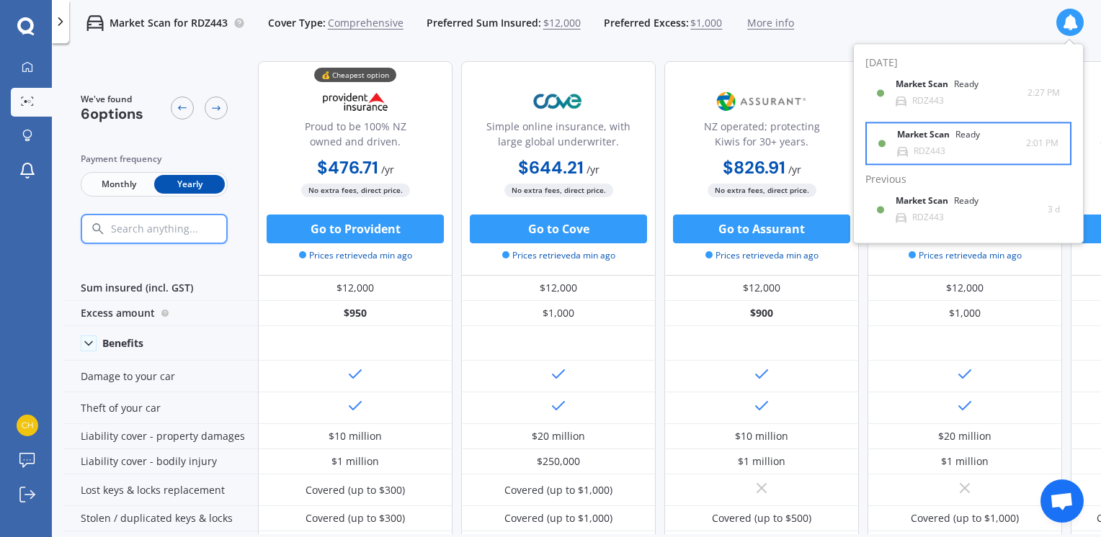
click at [973, 140] on div "Ready" at bounding box center [967, 135] width 24 height 10
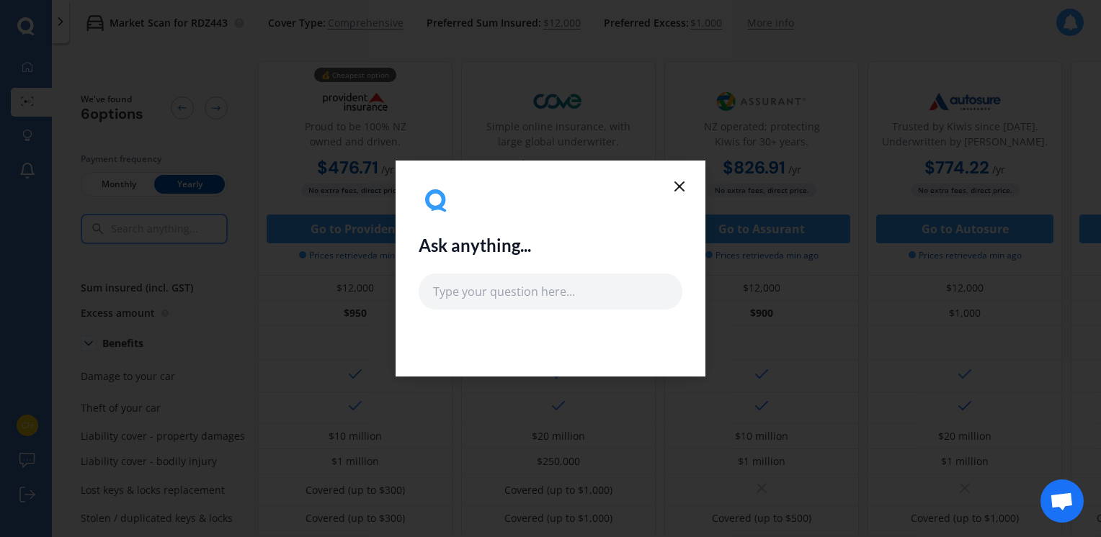
click at [680, 188] on line at bounding box center [679, 186] width 9 height 9
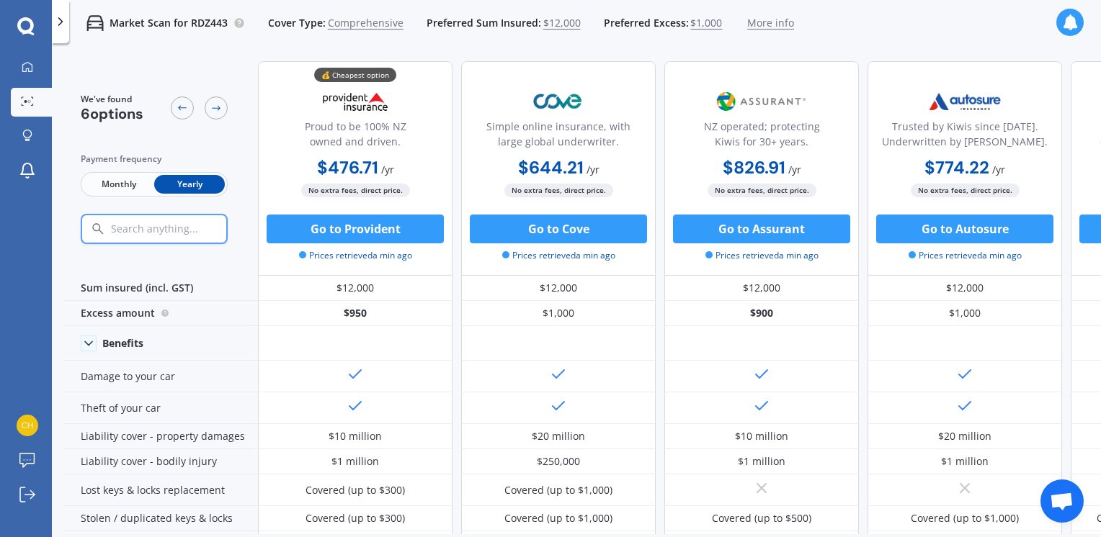
click at [1065, 21] on icon at bounding box center [1070, 22] width 16 height 16
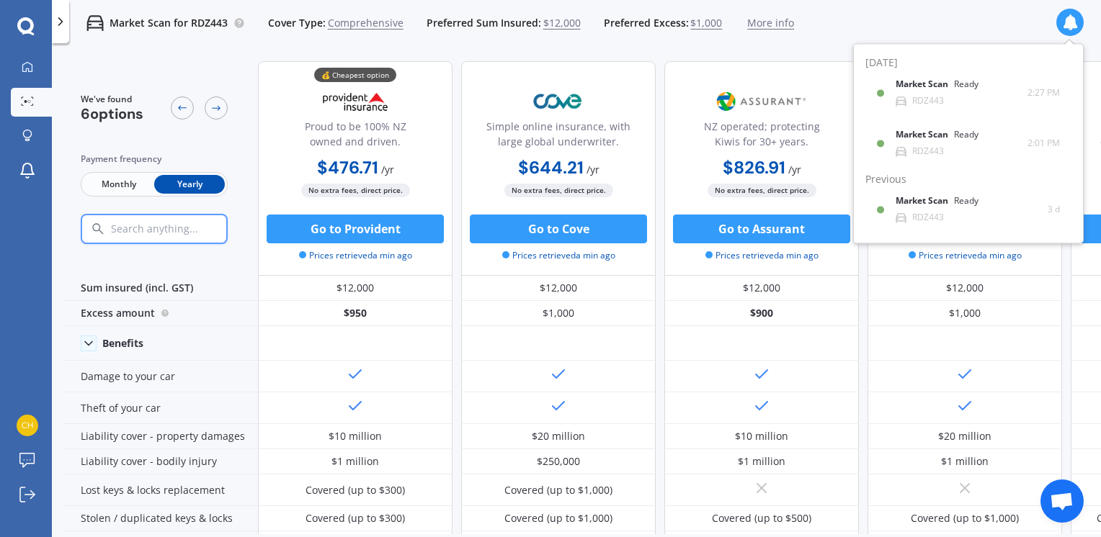
click at [947, 86] on b "Market Scan" at bounding box center [924, 85] width 58 height 10
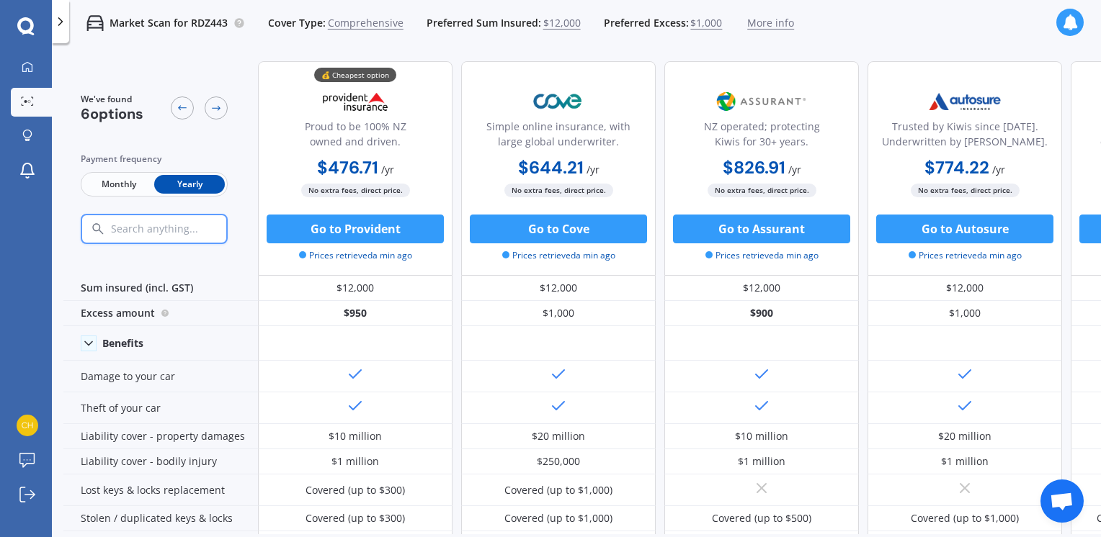
click at [774, 24] on span "More info" at bounding box center [770, 23] width 47 height 14
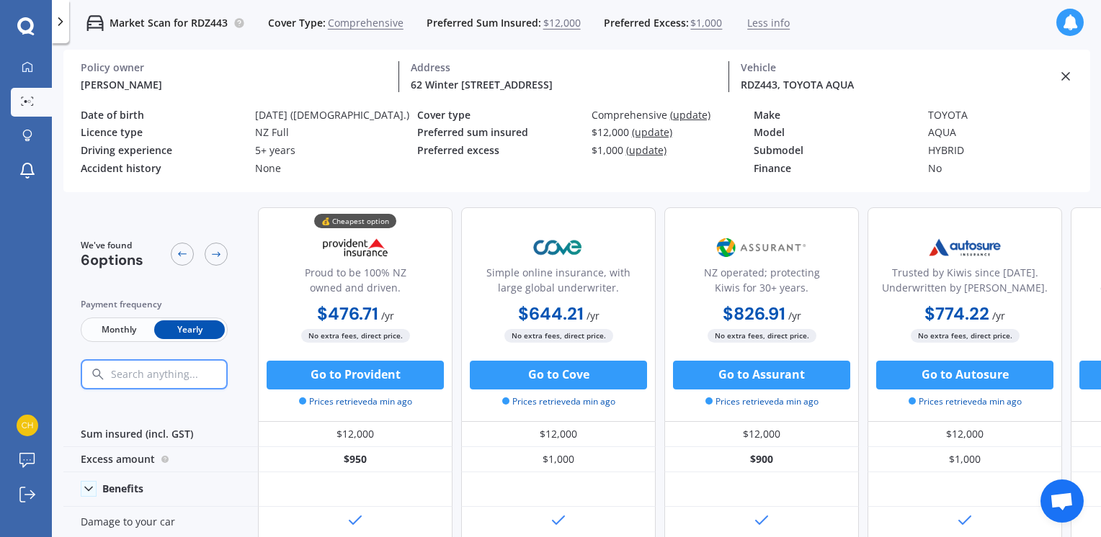
click at [643, 148] on span "(update)" at bounding box center [646, 150] width 40 height 14
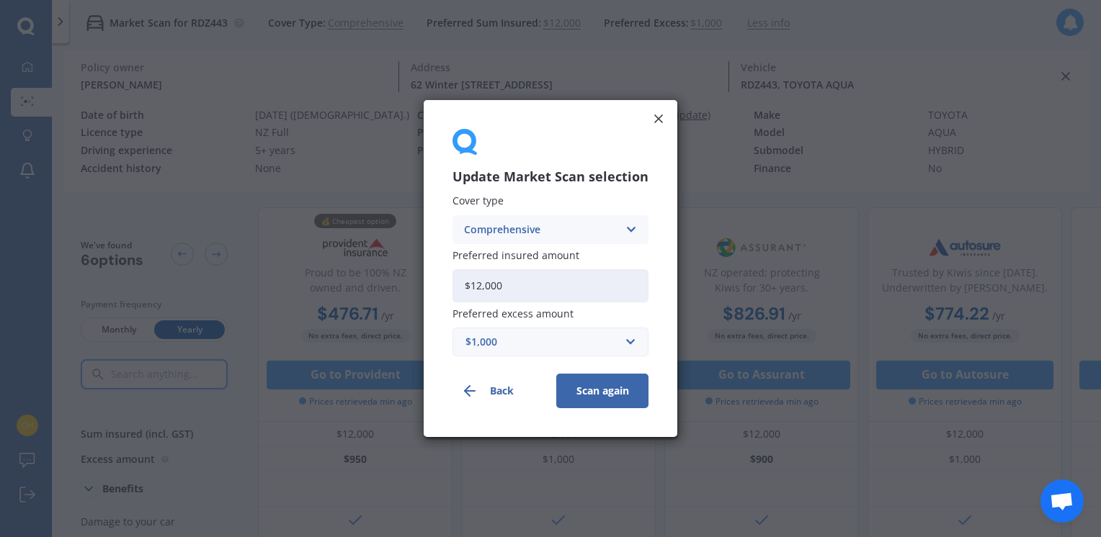
click at [614, 385] on button "Scan again" at bounding box center [602, 391] width 92 height 35
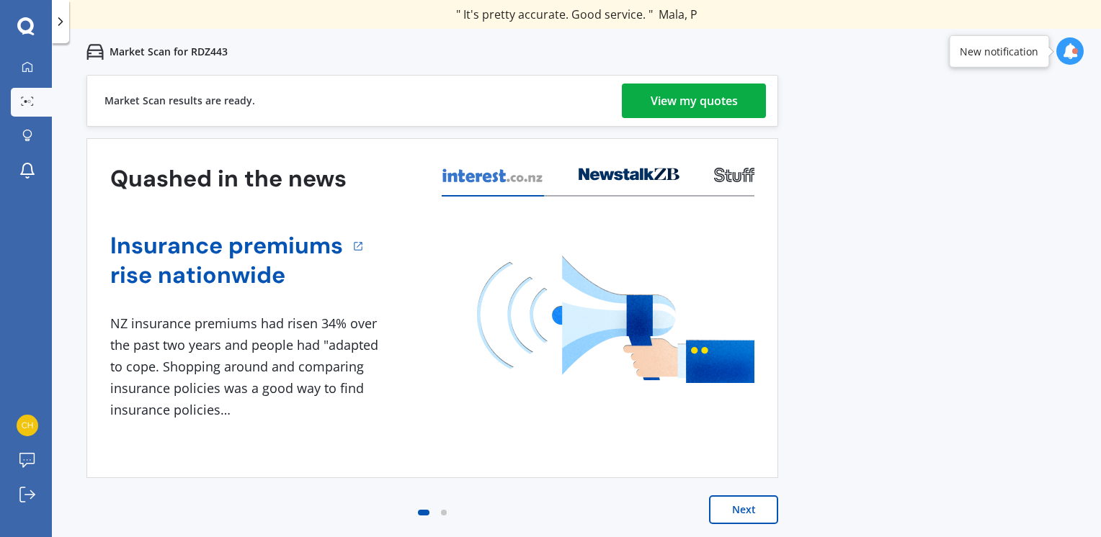
click at [713, 102] on div "View my quotes" at bounding box center [693, 101] width 87 height 35
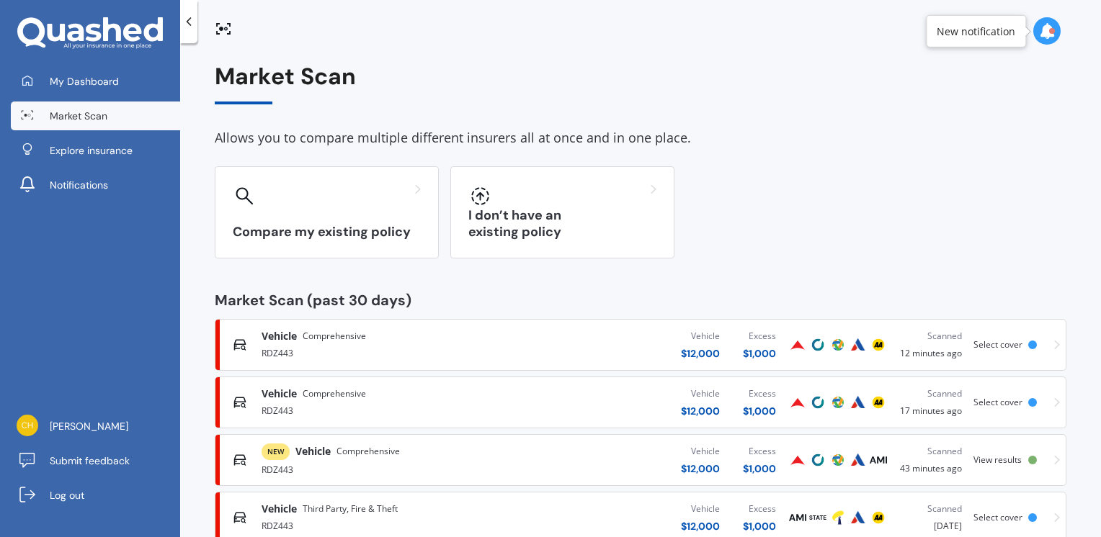
click at [929, 347] on div "Scanned 12 minutes ago" at bounding box center [931, 345] width 62 height 32
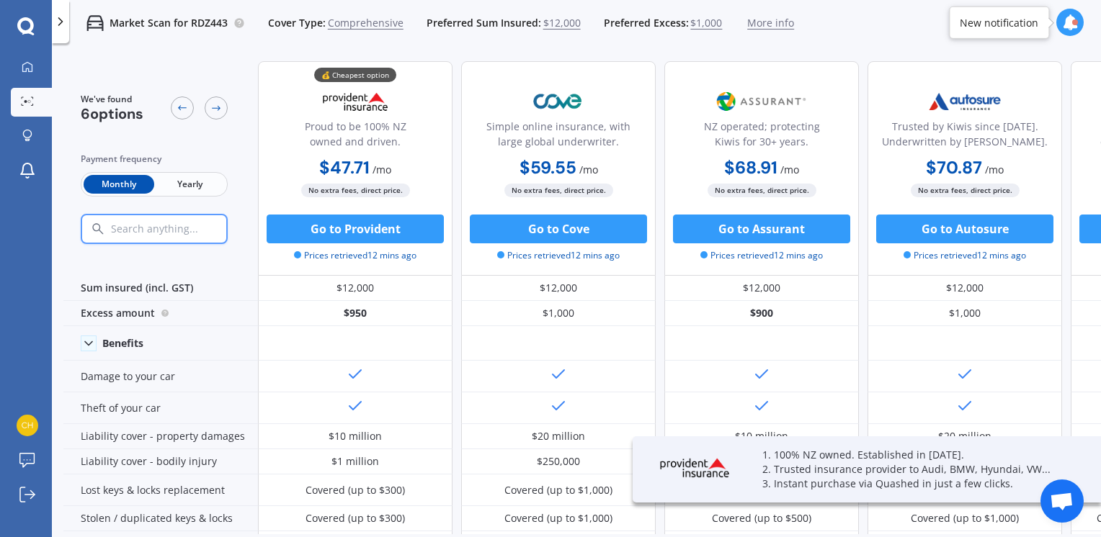
click at [179, 179] on span "Yearly" at bounding box center [189, 184] width 71 height 19
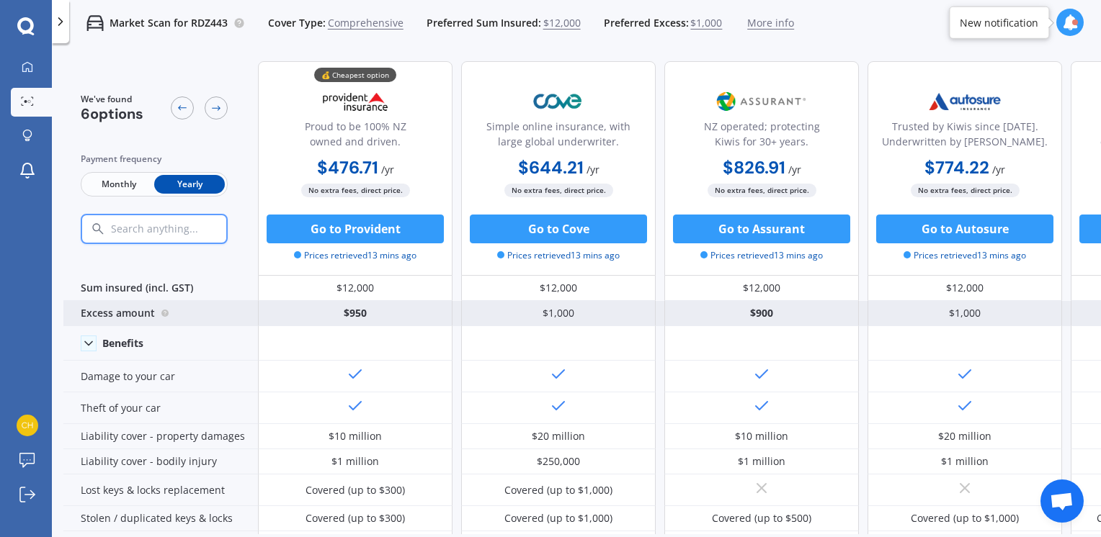
click at [399, 316] on div "$950" at bounding box center [355, 313] width 195 height 25
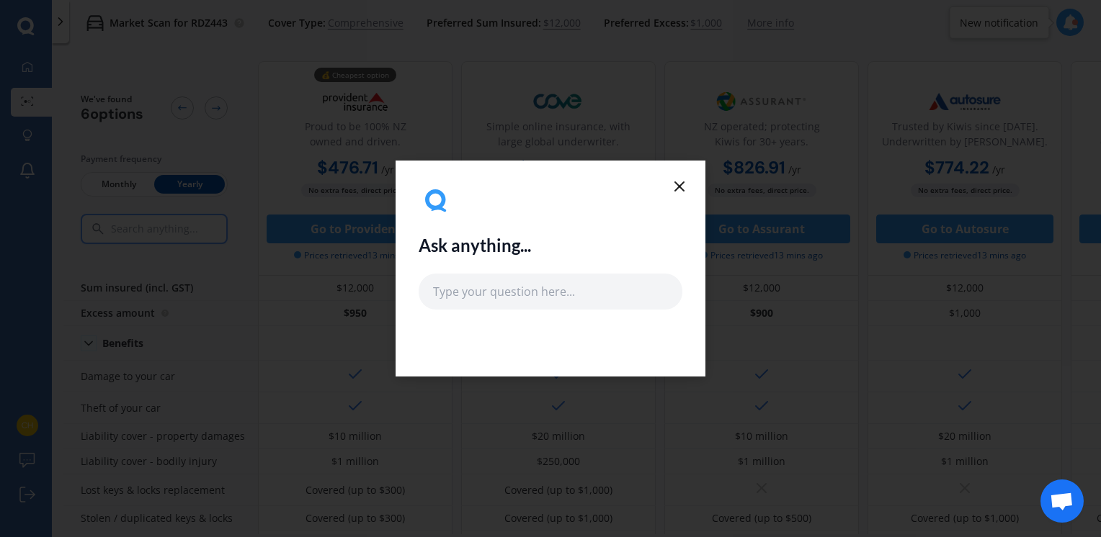
click at [684, 179] on icon at bounding box center [679, 186] width 17 height 17
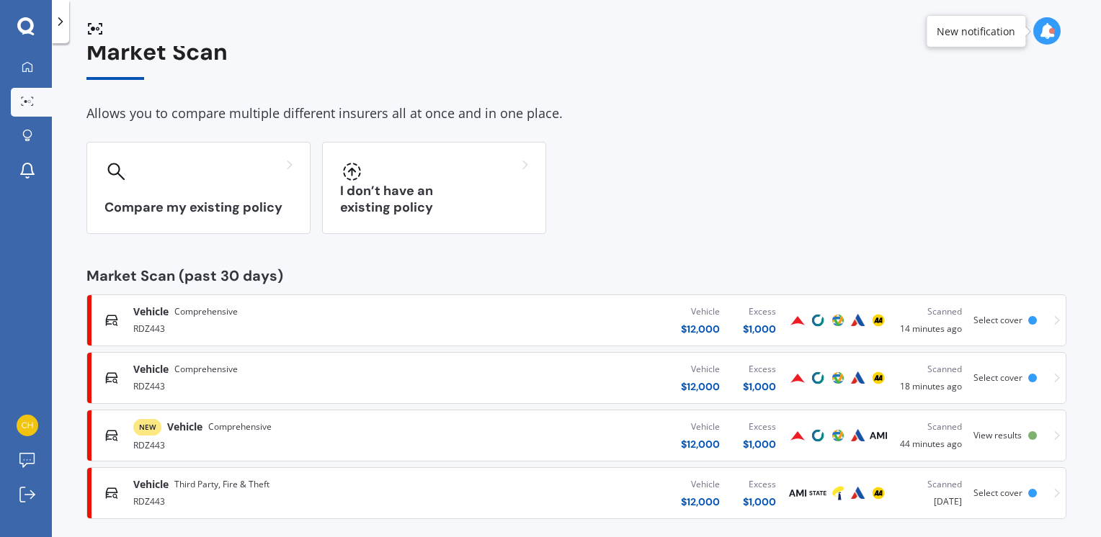
scroll to position [37, 0]
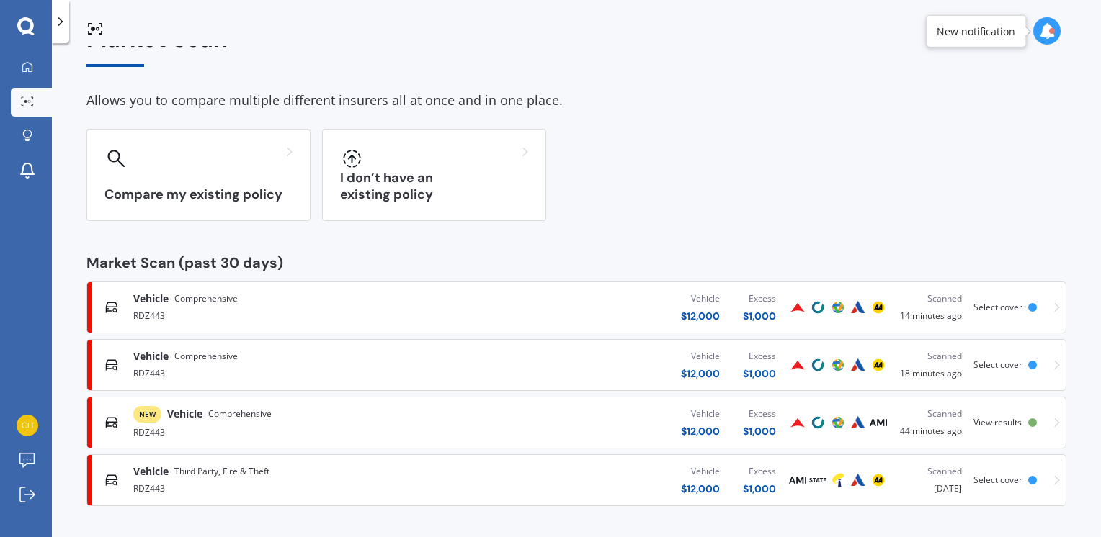
click at [931, 470] on div "Scanned" at bounding box center [931, 472] width 62 height 14
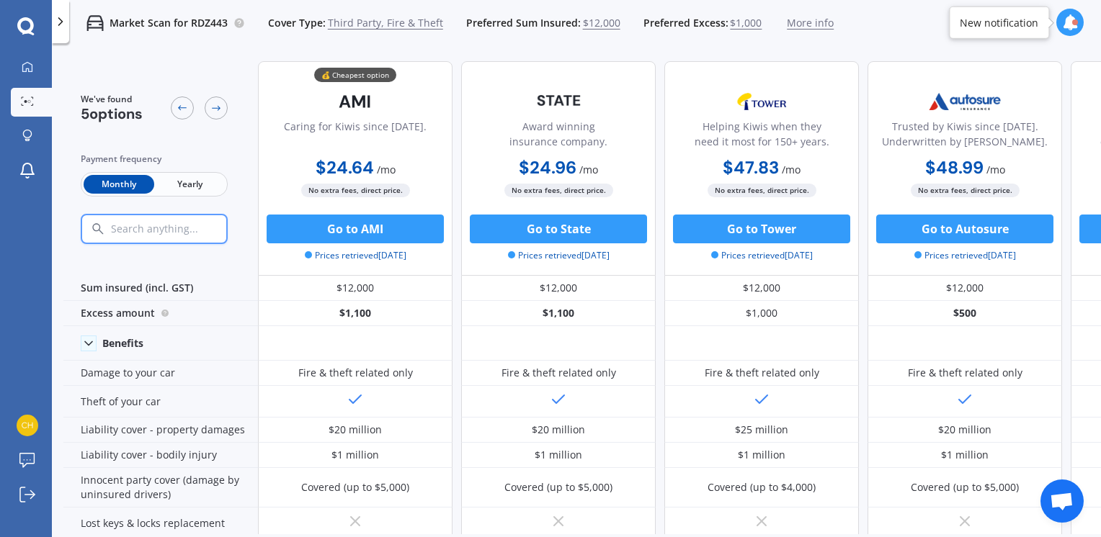
click at [187, 182] on span "Yearly" at bounding box center [189, 184] width 71 height 19
click at [195, 56] on div "We've found 5 options Payment frequency Monthly Yearly 💰 Cheapest option Caring…" at bounding box center [664, 490] width 1202 height 880
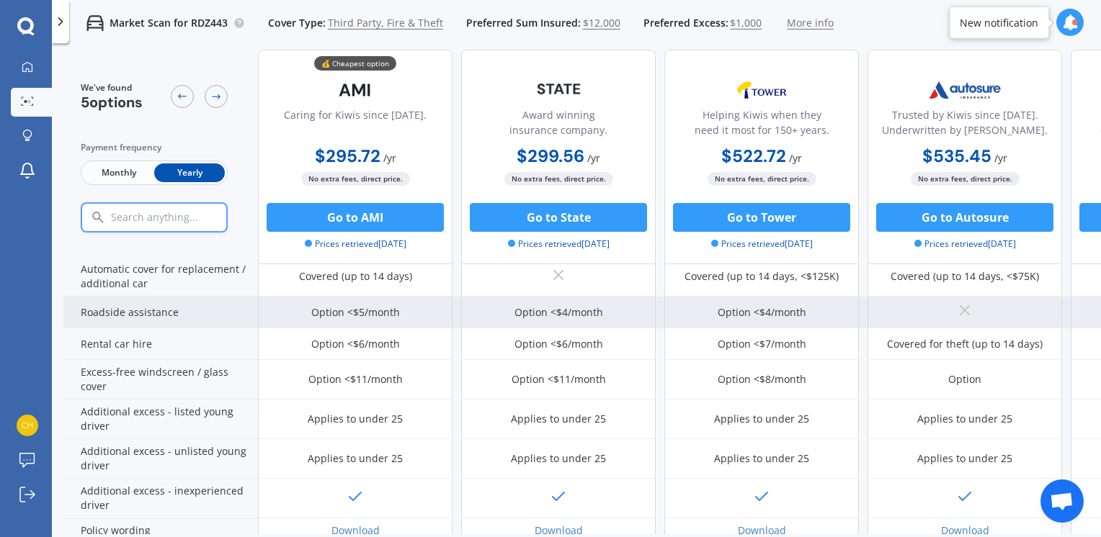
scroll to position [394, 0]
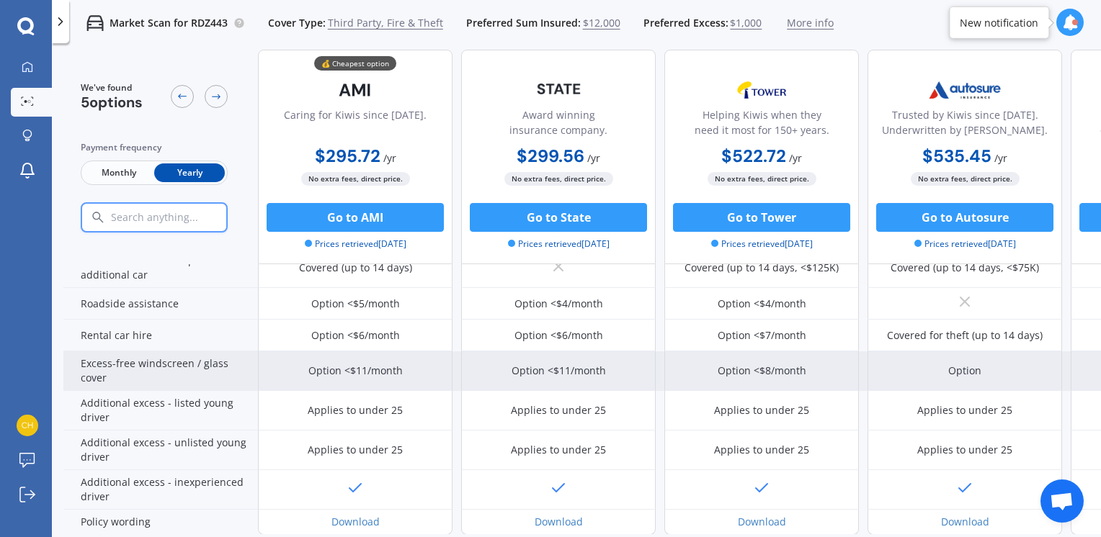
click at [409, 369] on div "Option <$11/month" at bounding box center [355, 372] width 195 height 40
click at [299, 370] on div "Option <$11/month" at bounding box center [355, 372] width 195 height 40
click at [152, 367] on div "Excess-free windscreen / glass cover" at bounding box center [160, 372] width 195 height 40
click at [360, 367] on div "Option <$11/month" at bounding box center [355, 371] width 94 height 14
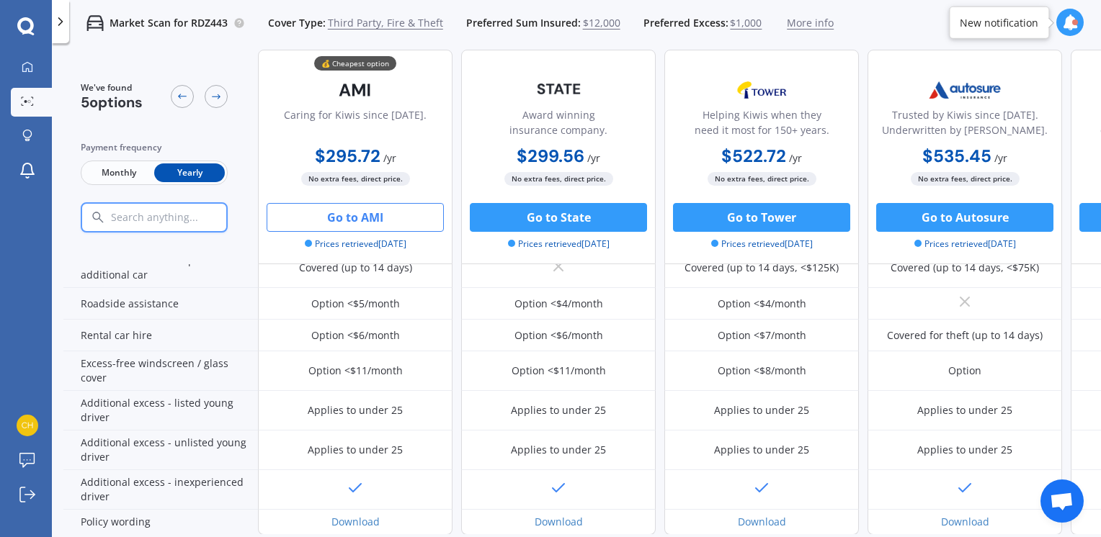
click at [346, 218] on button "Go to AMI" at bounding box center [355, 217] width 177 height 29
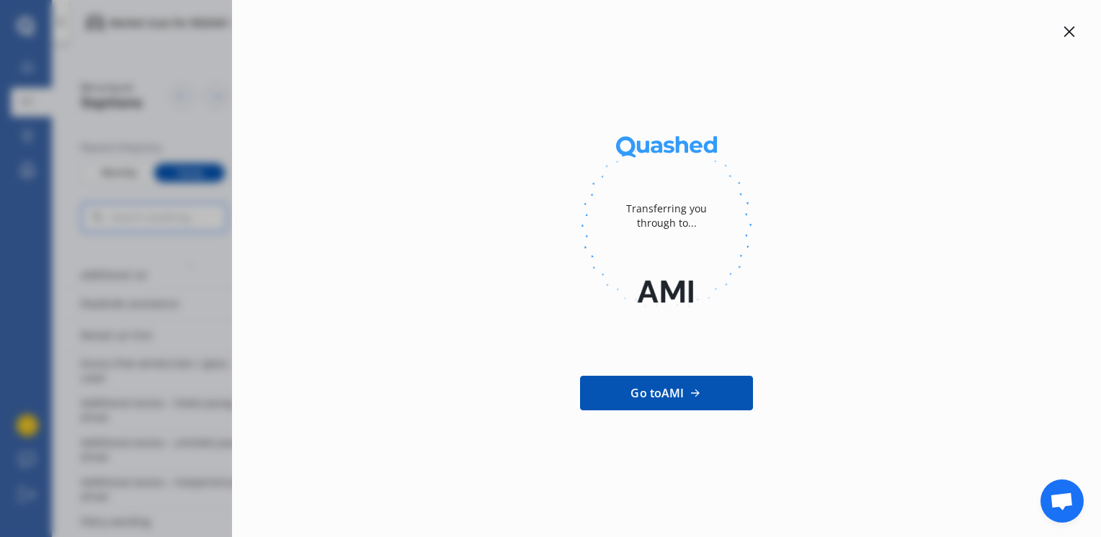
click at [1065, 32] on icon at bounding box center [1069, 32] width 12 height 12
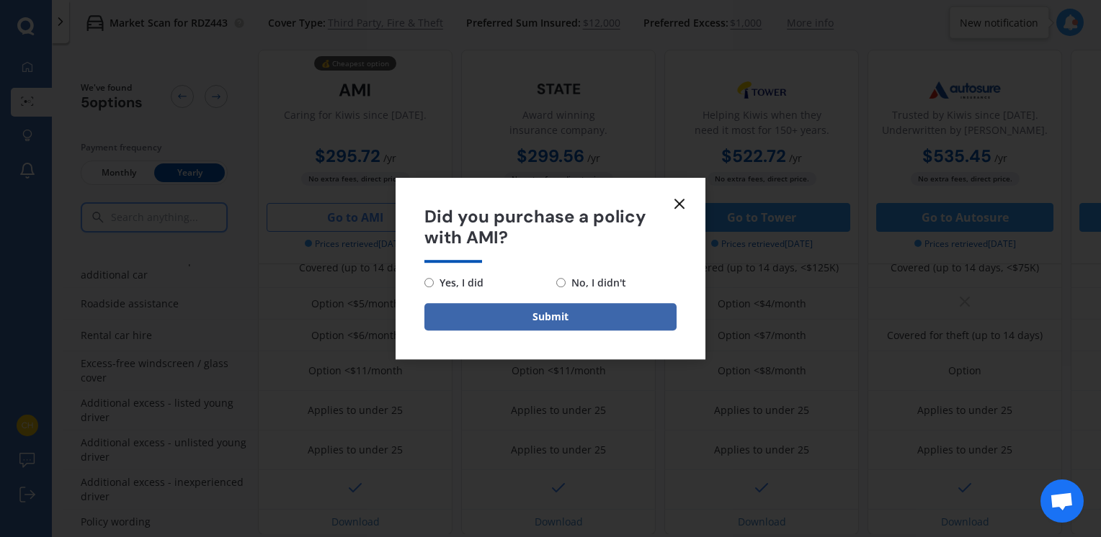
click at [678, 204] on line at bounding box center [679, 204] width 9 height 9
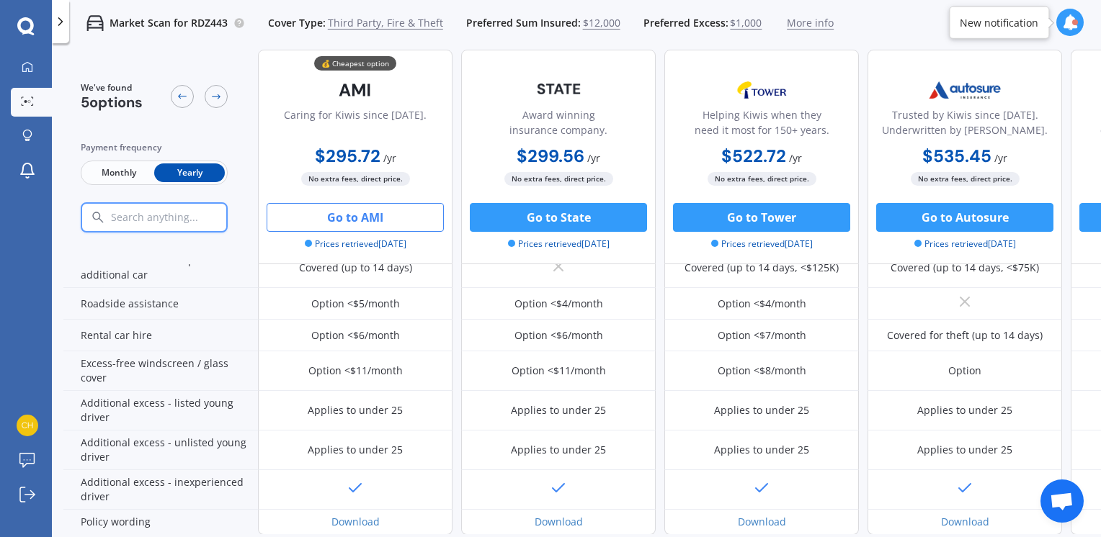
click at [350, 215] on button "Go to AMI" at bounding box center [355, 217] width 177 height 29
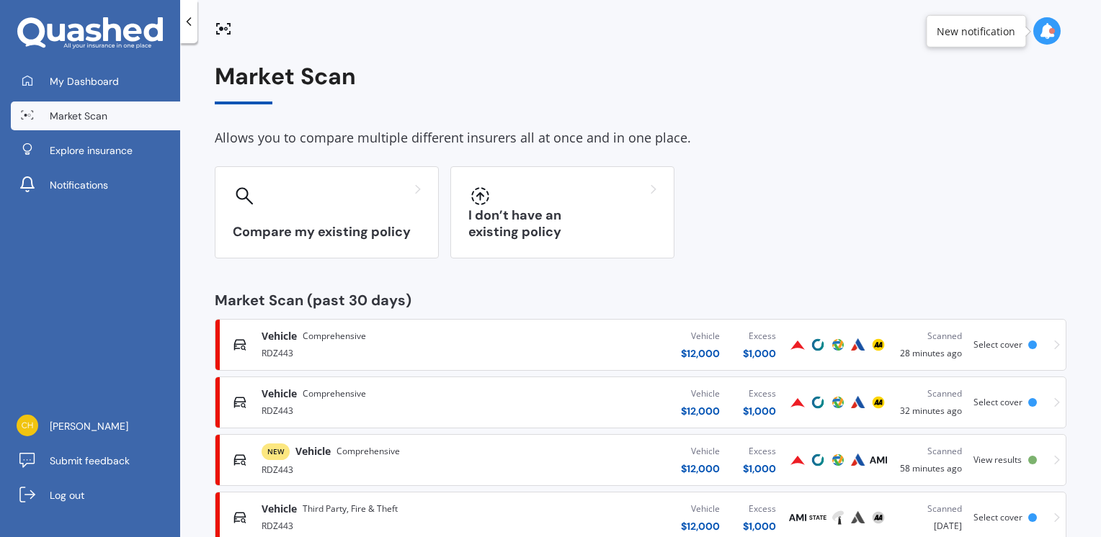
scroll to position [37, 0]
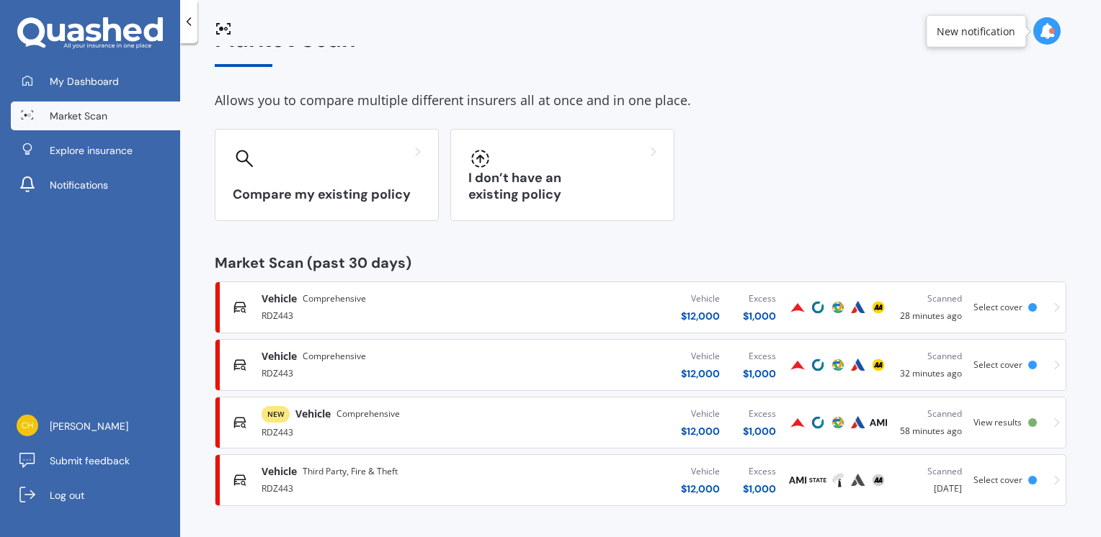
click at [932, 474] on div "Scanned" at bounding box center [931, 472] width 62 height 14
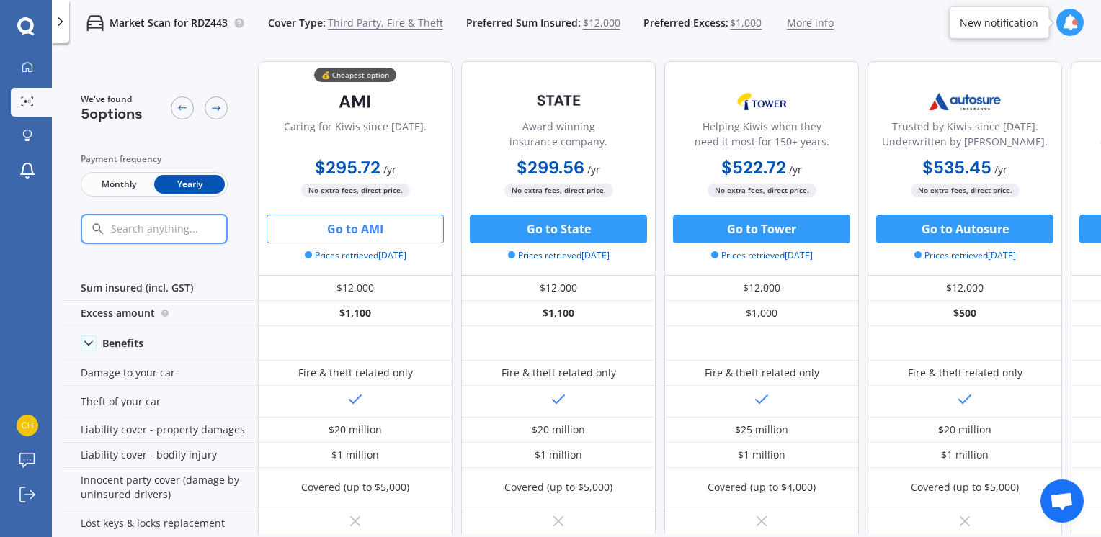
click at [809, 22] on span "More info" at bounding box center [810, 23] width 47 height 14
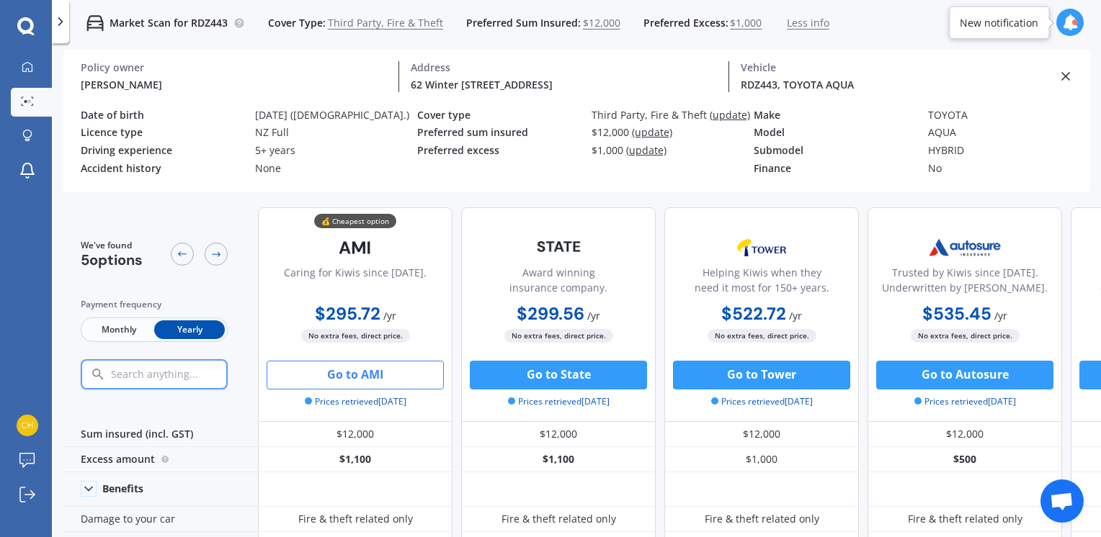
click at [798, 26] on span "Less info" at bounding box center [808, 23] width 43 height 14
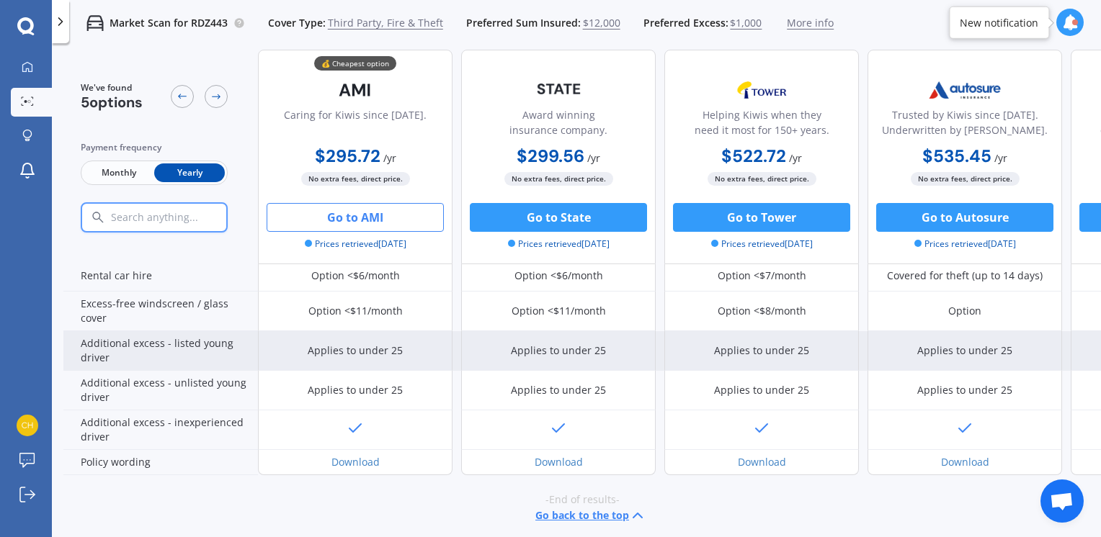
scroll to position [466, 0]
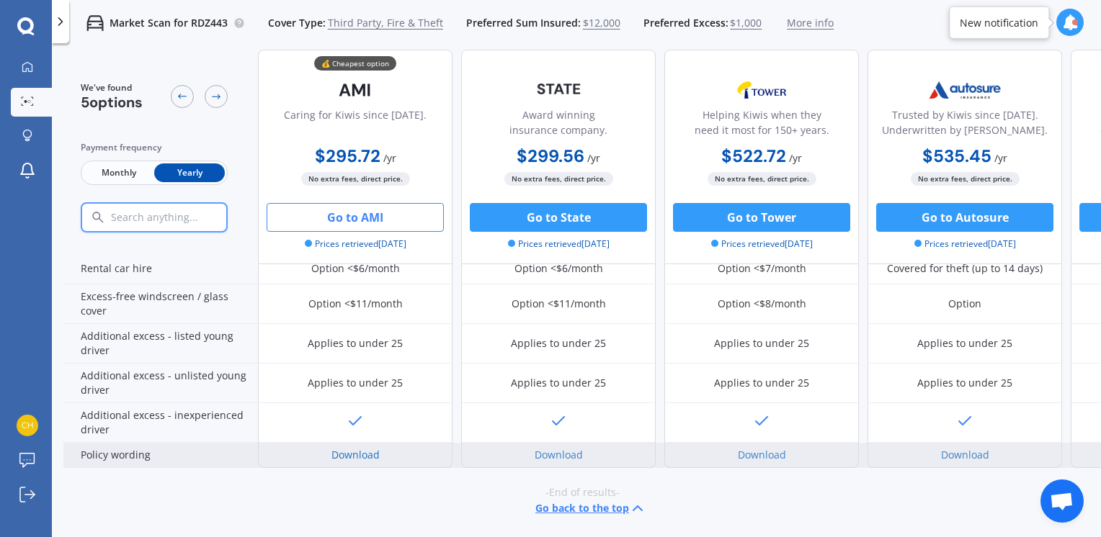
click at [351, 448] on link "Download" at bounding box center [355, 455] width 48 height 14
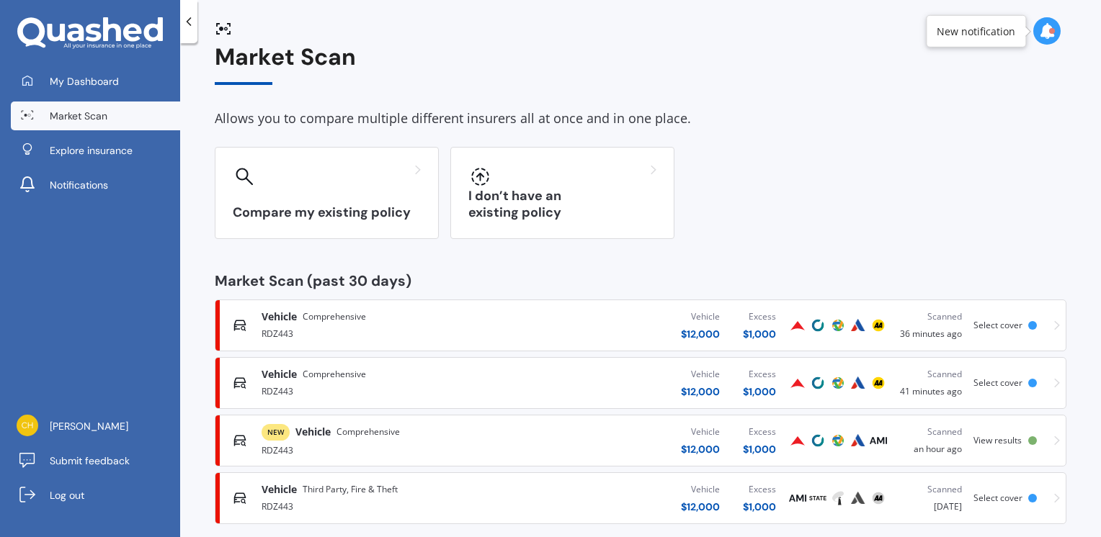
scroll to position [37, 0]
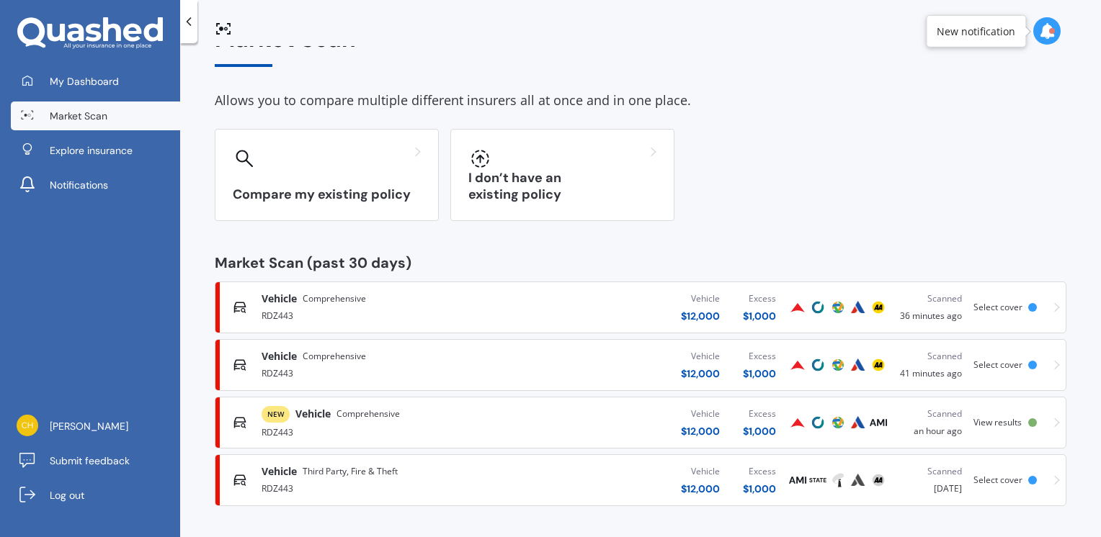
click at [934, 470] on div "Scanned" at bounding box center [931, 472] width 62 height 14
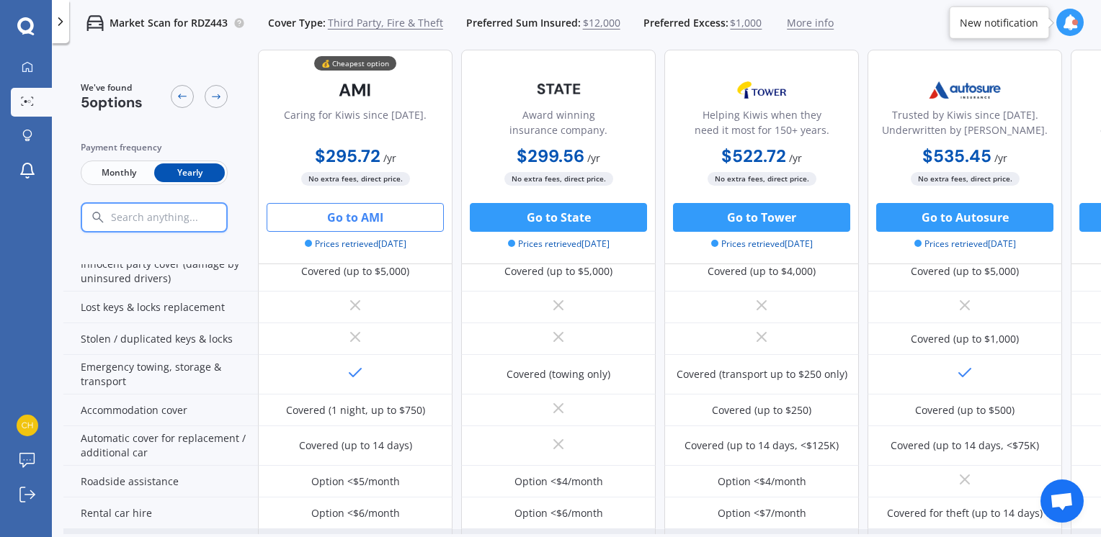
scroll to position [360, 0]
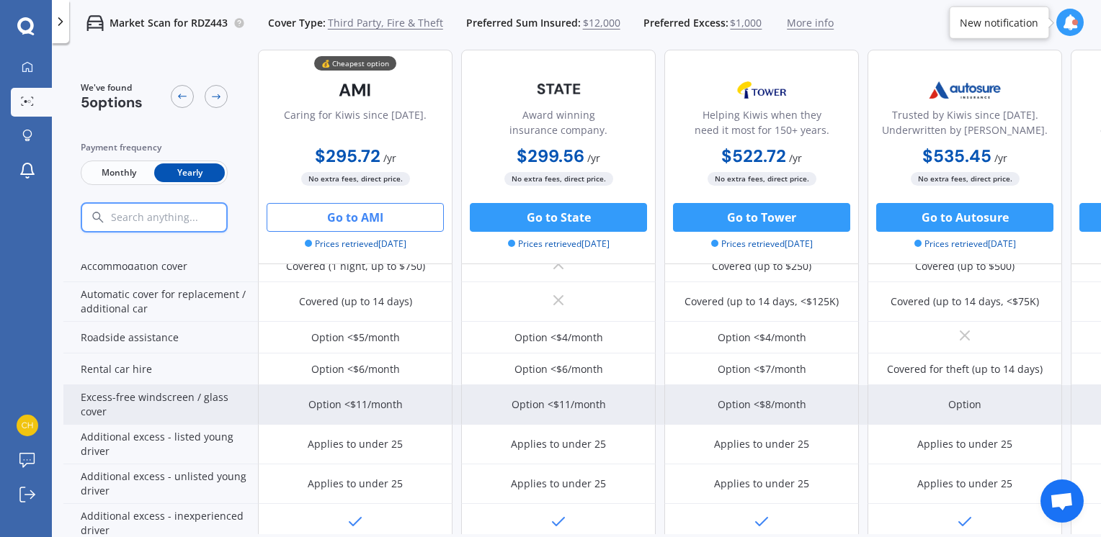
click at [140, 395] on div "Excess-free windscreen / glass cover" at bounding box center [160, 405] width 195 height 40
click at [139, 399] on div "Excess-free windscreen / glass cover" at bounding box center [160, 405] width 195 height 40
click at [395, 405] on div "Option <$11/month" at bounding box center [355, 405] width 94 height 14
click at [393, 403] on div "Option <$11/month" at bounding box center [355, 405] width 94 height 14
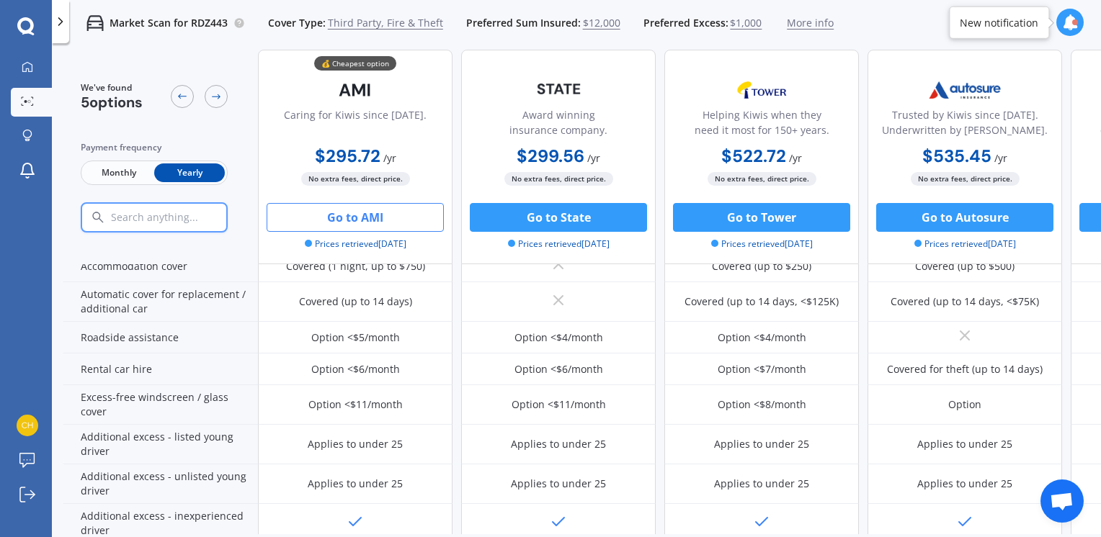
click at [1024, 27] on div "New notification" at bounding box center [999, 22] width 79 height 14
click at [1069, 17] on icon at bounding box center [1070, 22] width 16 height 16
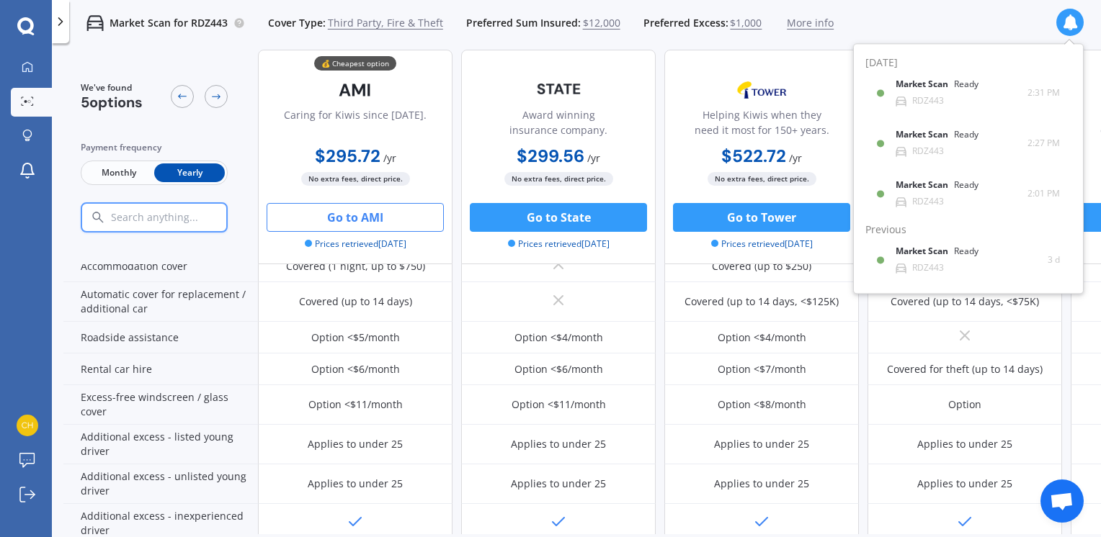
click at [963, 85] on div "Ready" at bounding box center [966, 85] width 24 height 10
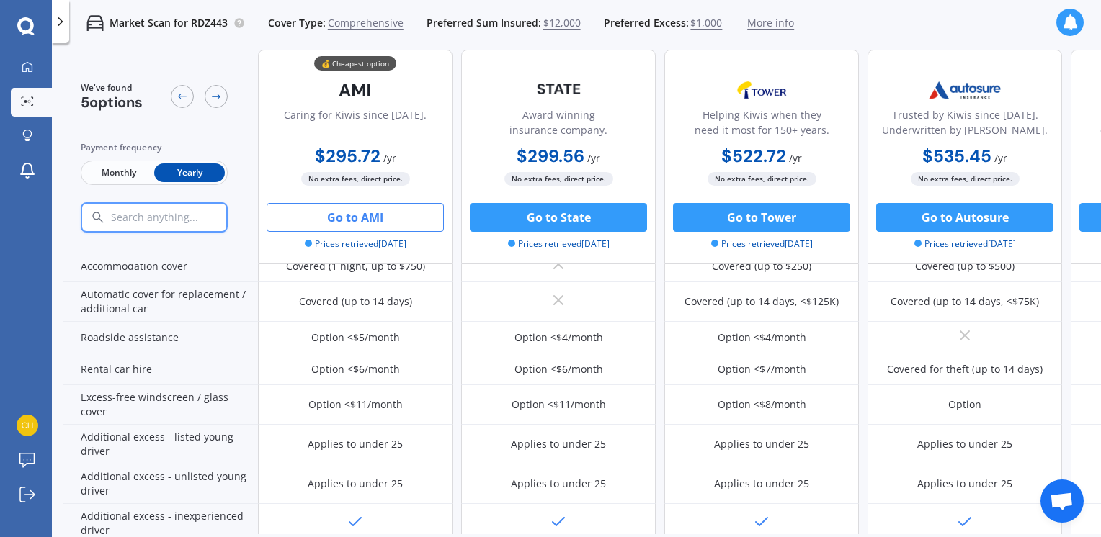
scroll to position [466, 0]
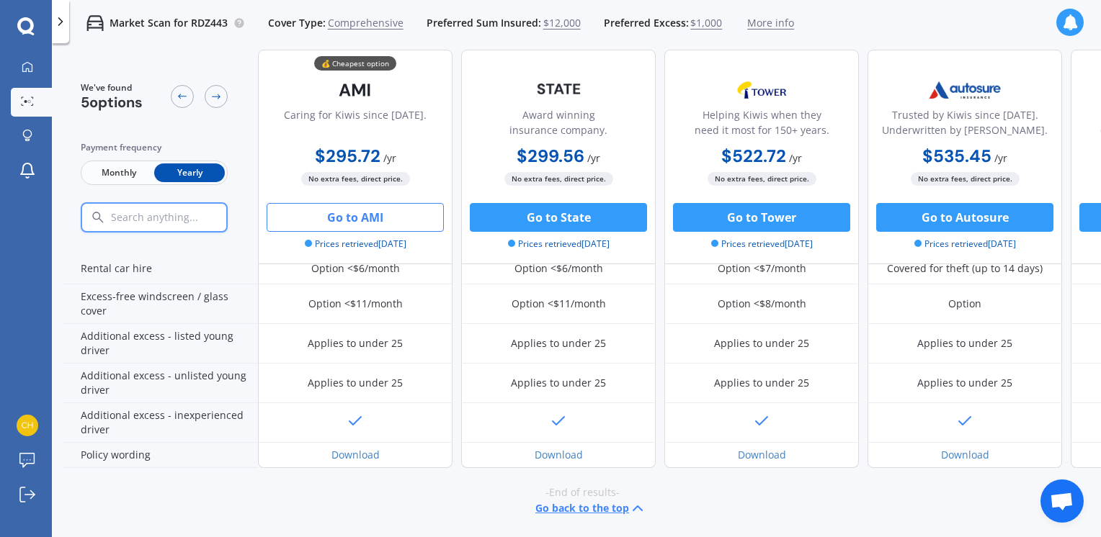
click at [568, 500] on button "Go back to the top" at bounding box center [590, 508] width 111 height 17
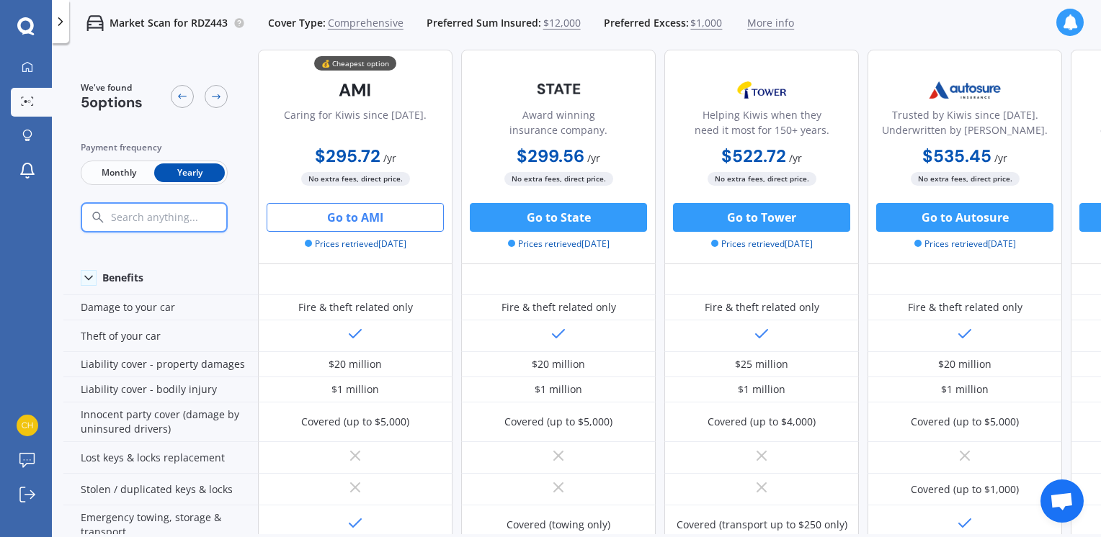
scroll to position [0, 0]
